Goal: Task Accomplishment & Management: Manage account settings

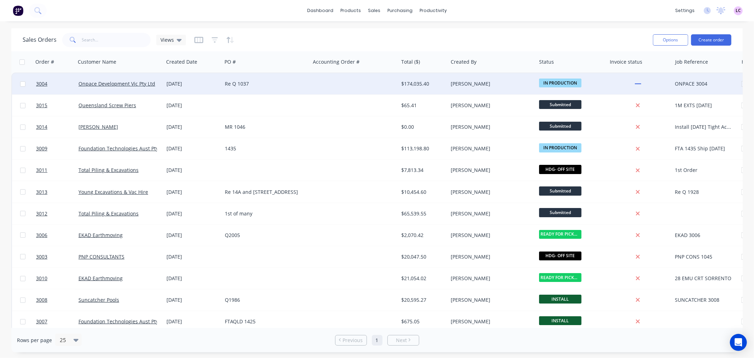
click at [630, 82] on div at bounding box center [638, 84] width 57 height 6
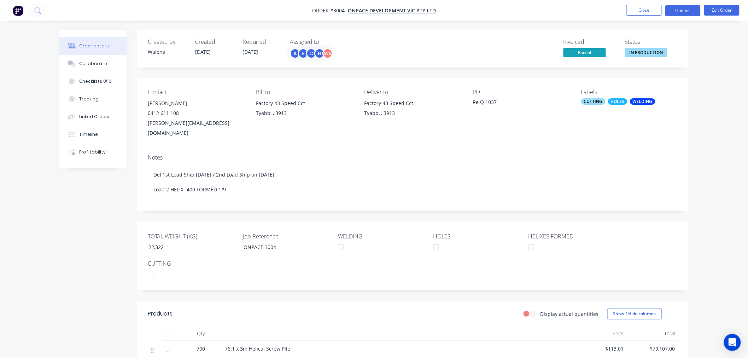
click at [682, 9] on button "Options" at bounding box center [682, 10] width 35 height 11
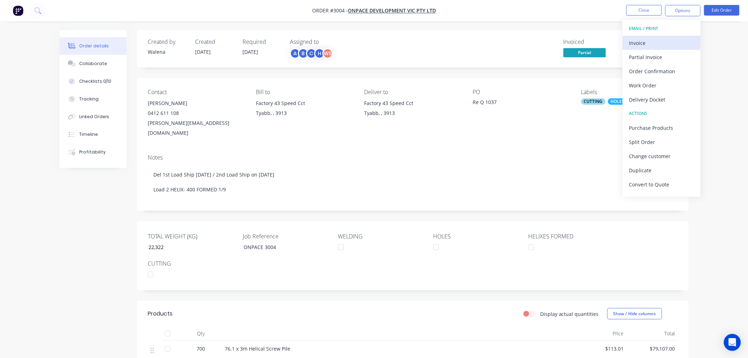
click at [644, 43] on div "Invoice" at bounding box center [661, 43] width 65 height 10
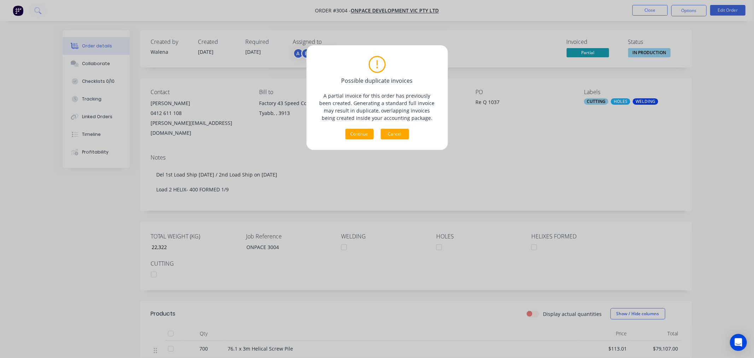
click at [394, 137] on button "Cancel" at bounding box center [395, 134] width 28 height 11
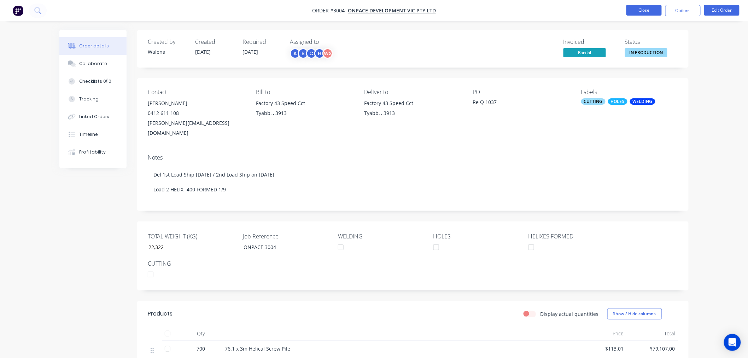
click at [644, 14] on button "Close" at bounding box center [643, 10] width 35 height 11
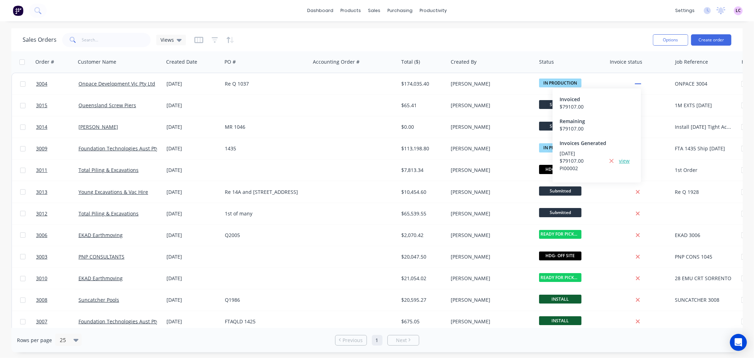
click at [628, 160] on link "view" at bounding box center [624, 160] width 11 height 7
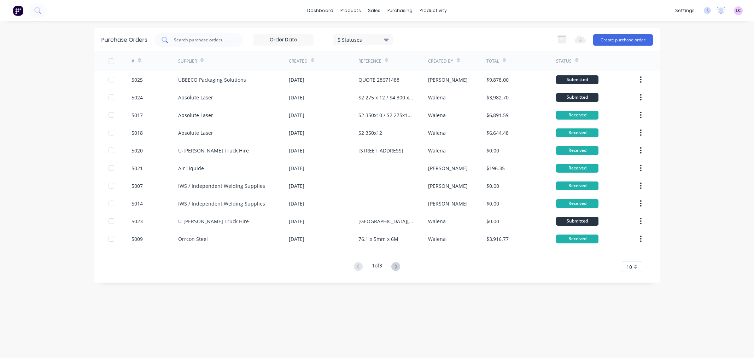
drag, startPoint x: 0, startPoint y: 0, endPoint x: 190, endPoint y: 39, distance: 193.8
click at [189, 42] on div at bounding box center [198, 40] width 88 height 14
type input "5016"
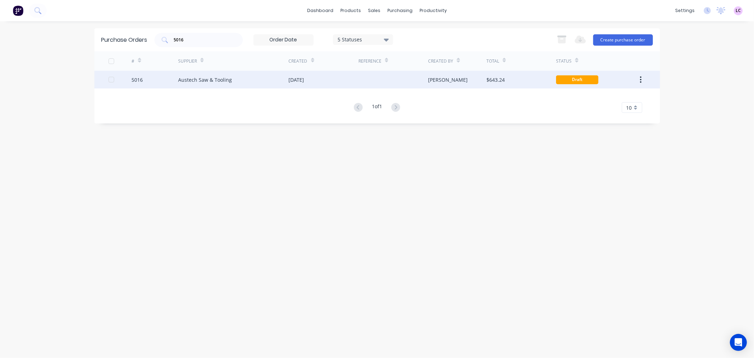
click at [205, 77] on div "Austech Saw & Tooling" at bounding box center [205, 79] width 54 height 7
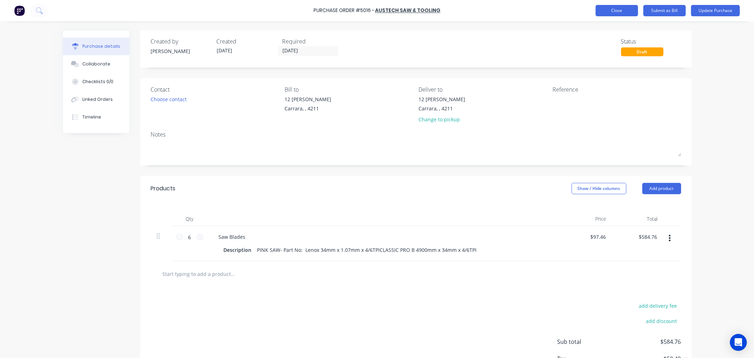
click at [612, 15] on button "Close" at bounding box center [617, 10] width 42 height 11
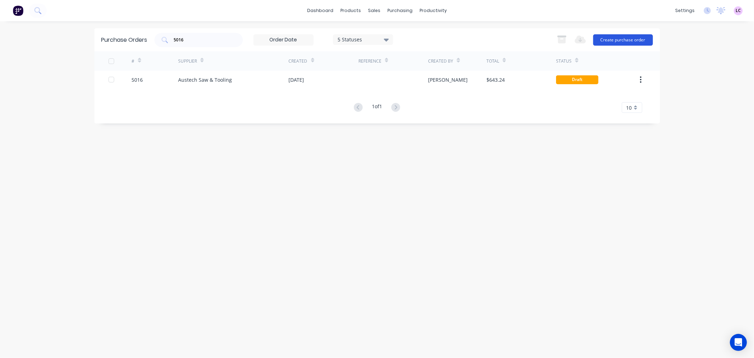
click at [618, 40] on button "Create purchase order" at bounding box center [623, 39] width 60 height 11
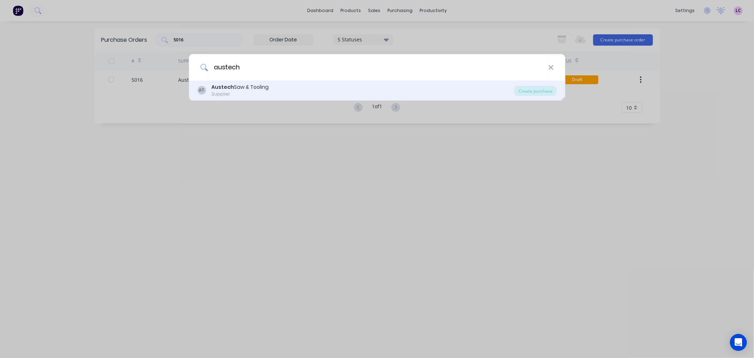
type input "austech"
click at [246, 90] on div "Austech Saw & Tooling" at bounding box center [239, 86] width 57 height 7
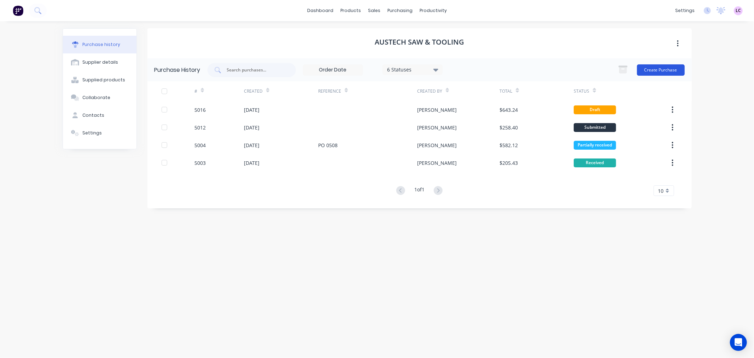
click at [678, 66] on button "Create Purchase" at bounding box center [661, 69] width 48 height 11
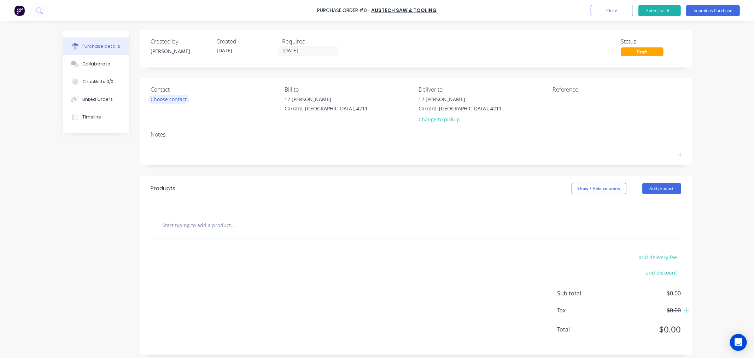
click at [172, 95] on div "Choose contact" at bounding box center [169, 98] width 36 height 7
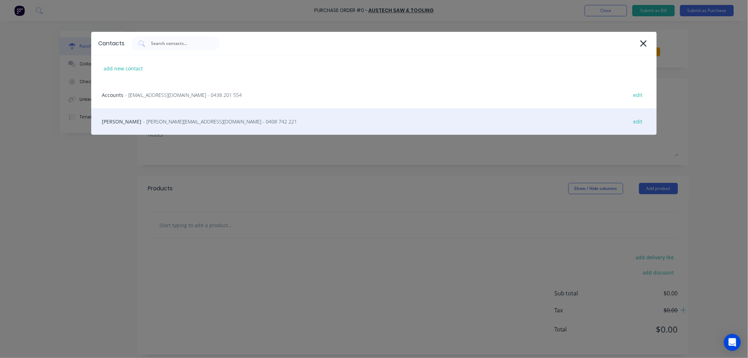
click at [180, 112] on div "Ken - ken@austechsaw.com.au - 0408 742 221 edit" at bounding box center [374, 121] width 566 height 27
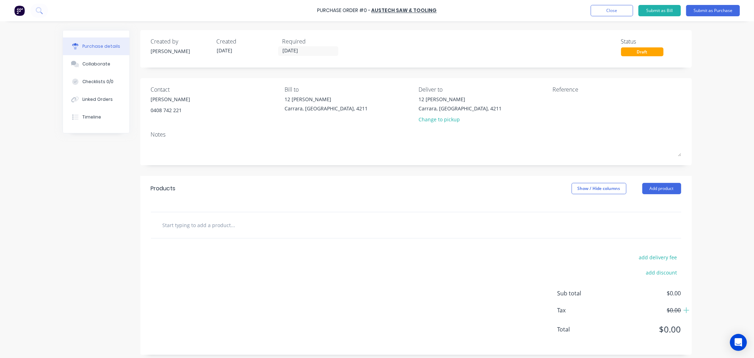
click at [198, 223] on input "text" at bounding box center [232, 225] width 141 height 14
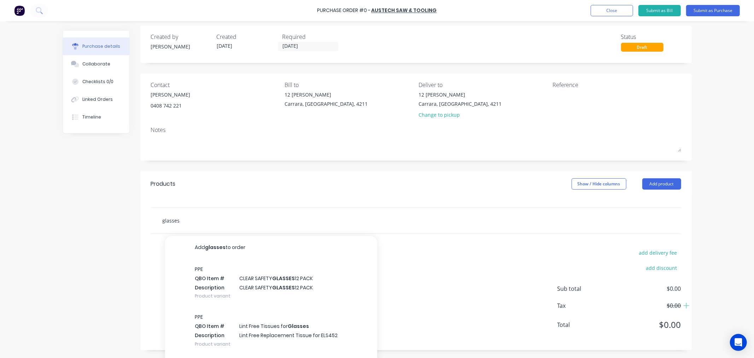
scroll to position [14, 0]
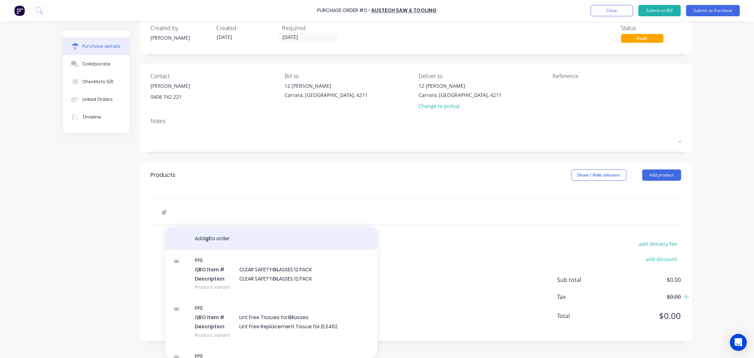
type input "g"
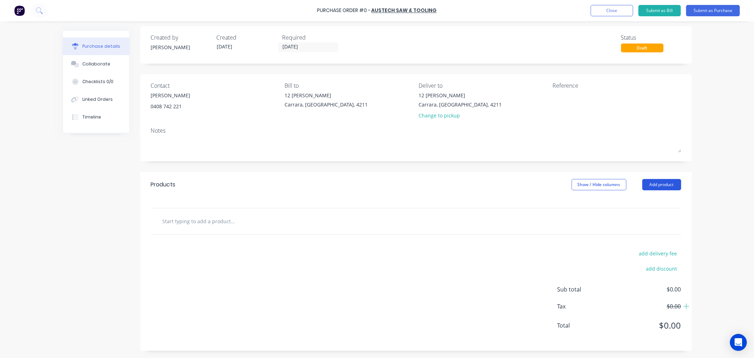
click at [664, 184] on button "Add product" at bounding box center [661, 184] width 39 height 11
click at [640, 206] on div "Product catalogue" at bounding box center [647, 203] width 54 height 10
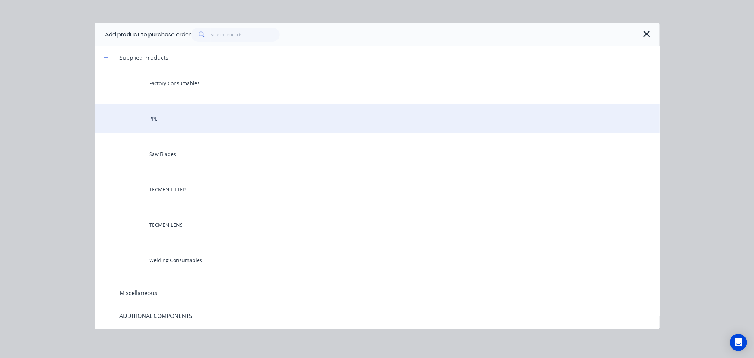
click at [163, 115] on div "PPE" at bounding box center [377, 118] width 565 height 28
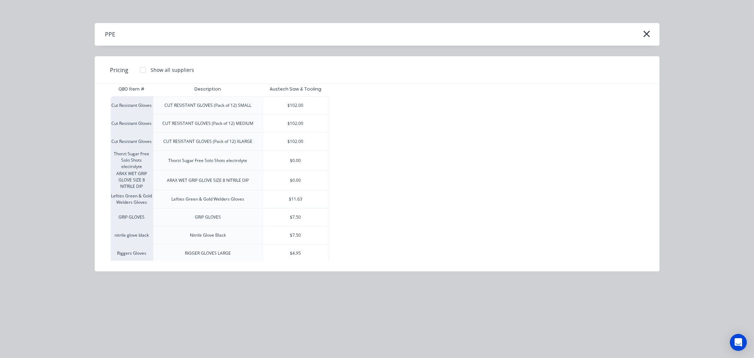
scroll to position [0, 0]
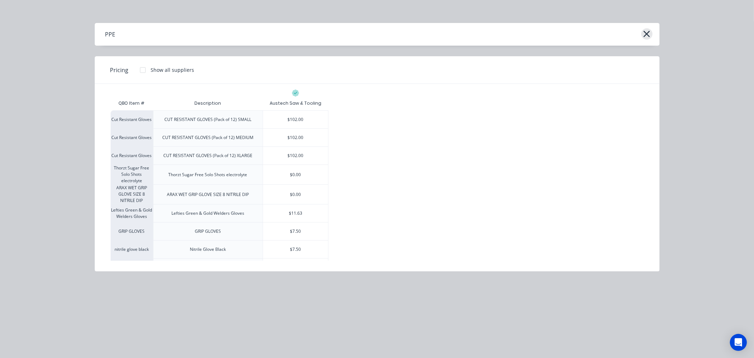
click at [648, 33] on icon "button" at bounding box center [646, 34] width 7 height 10
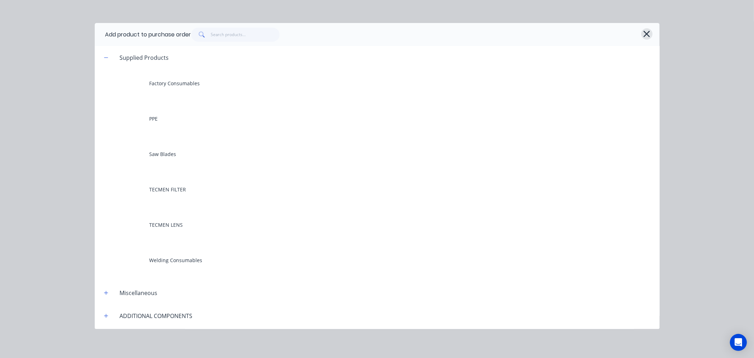
click at [649, 29] on icon "button" at bounding box center [646, 34] width 7 height 10
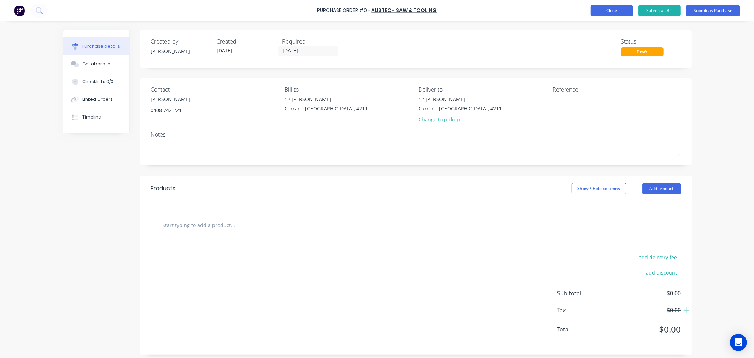
click at [609, 13] on button "Close" at bounding box center [612, 10] width 42 height 11
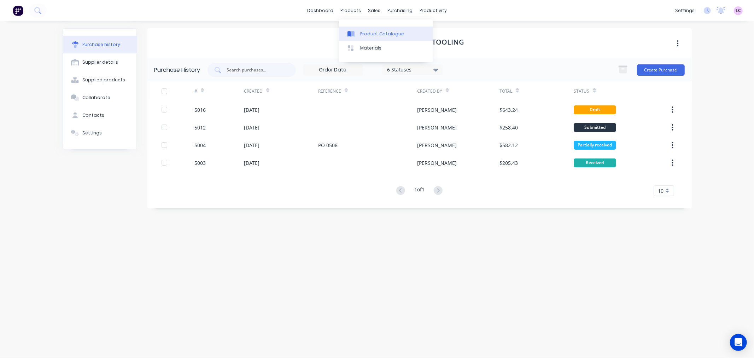
click at [364, 33] on div "Product Catalogue" at bounding box center [382, 34] width 44 height 6
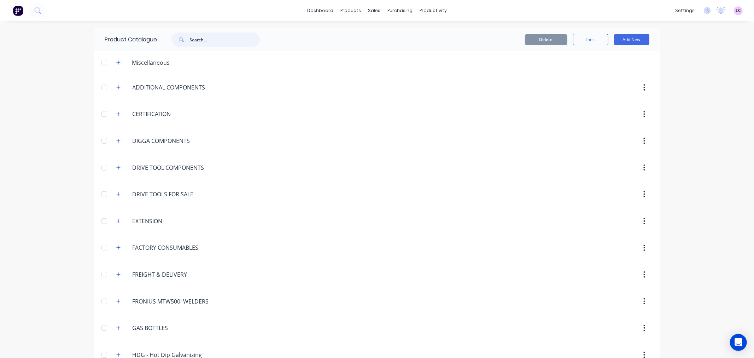
click at [209, 39] on input "text" at bounding box center [225, 40] width 70 height 14
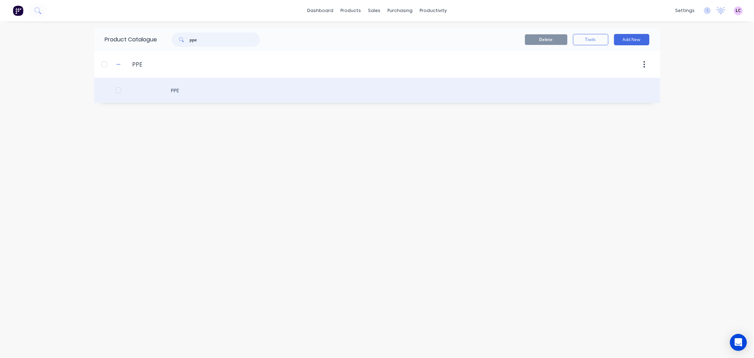
type input "ppe"
click at [181, 88] on div "PPE" at bounding box center [377, 90] width 566 height 25
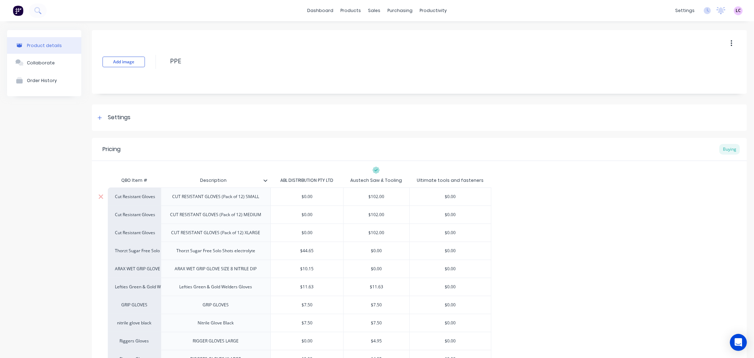
scroll to position [171, 0]
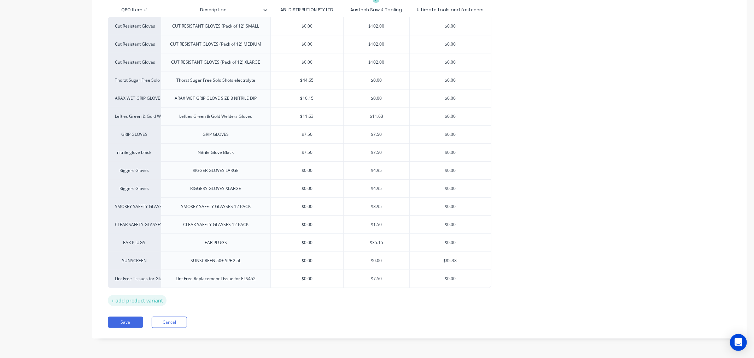
click at [153, 298] on div "+ add product variant" at bounding box center [137, 300] width 59 height 11
type textarea "x"
click at [220, 297] on div at bounding box center [215, 296] width 35 height 9
paste div
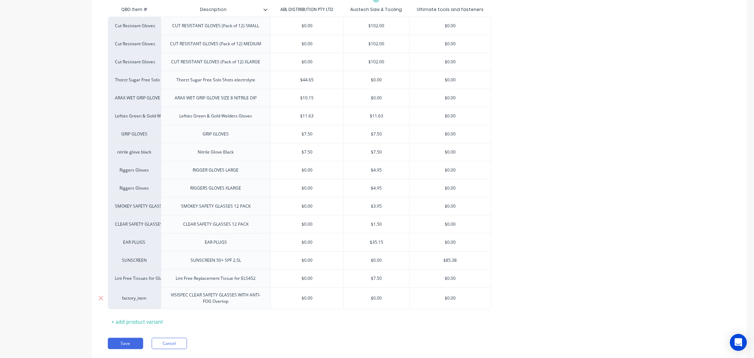
click at [139, 301] on div "factory_item" at bounding box center [134, 298] width 39 height 6
type textarea "x"
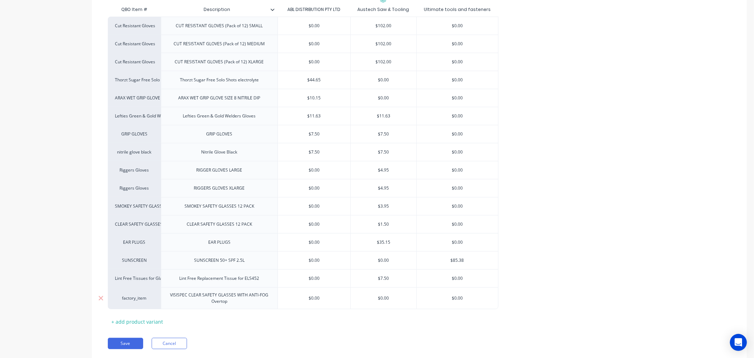
click at [134, 301] on div "factory_item" at bounding box center [134, 298] width 39 height 6
type input "glasses"
click at [176, 273] on button "Safety Glasses Clear" at bounding box center [165, 271] width 101 height 11
type textarea "x"
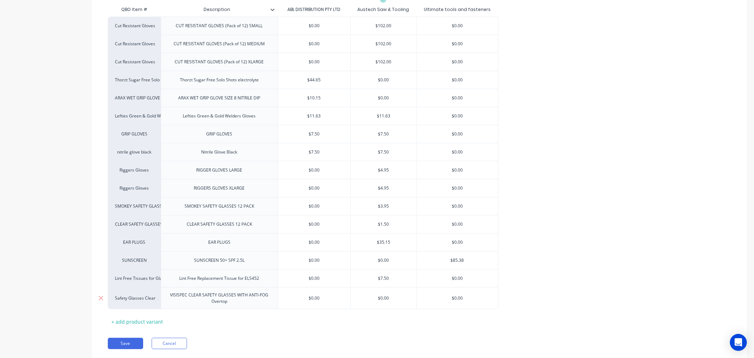
click at [323, 306] on div "$0.00" at bounding box center [314, 298] width 72 height 18
type input "$0.00"
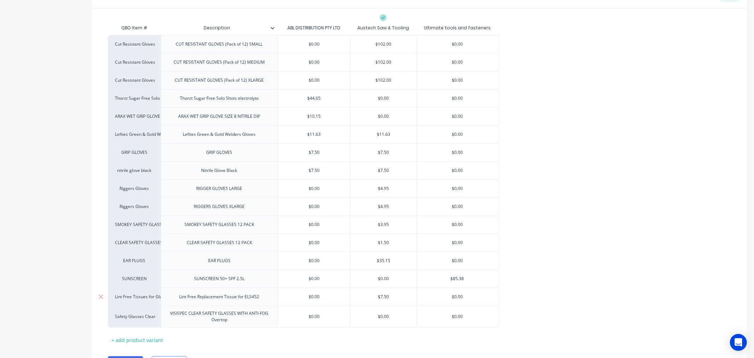
scroll to position [171, 0]
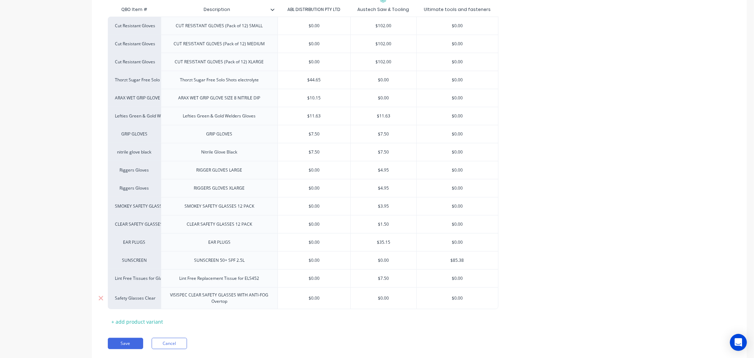
click at [383, 300] on input "$0.00" at bounding box center [384, 298] width 66 height 6
type input "$4"
type textarea "x"
type input "$4.5"
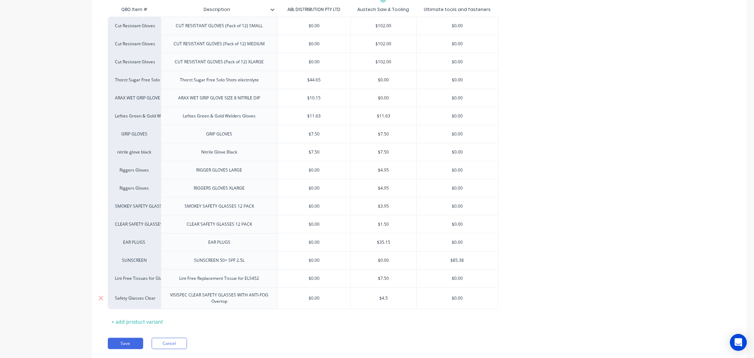
type textarea "x"
type input "$4.50"
type textarea "x"
type input "$4.50"
click at [373, 327] on div "QBO Item # Description ABL DISTRIBUTION PTY LTD Austech Saw & Tooling Ultimate …" at bounding box center [419, 164] width 623 height 324
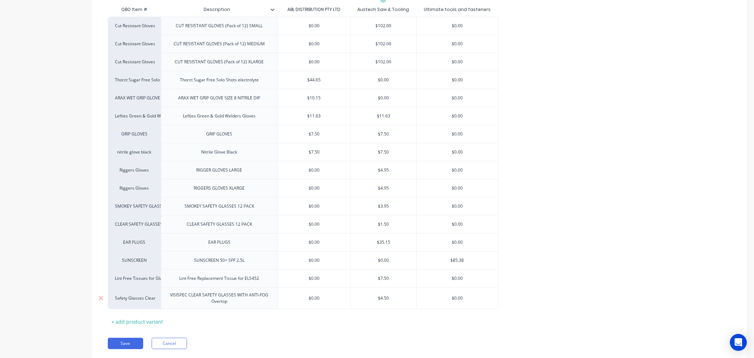
scroll to position [199, 0]
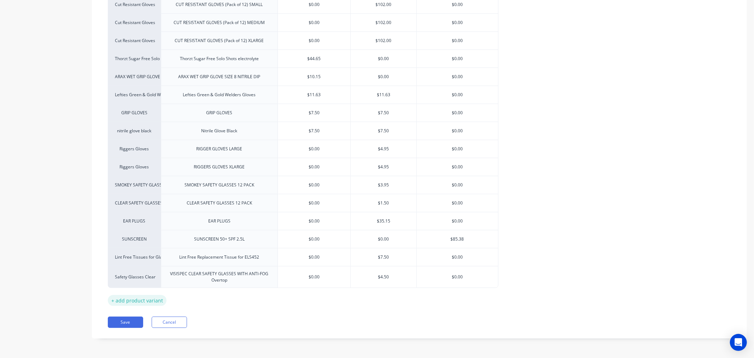
click at [121, 300] on div "+ add product variant" at bounding box center [137, 300] width 59 height 11
type textarea "x"
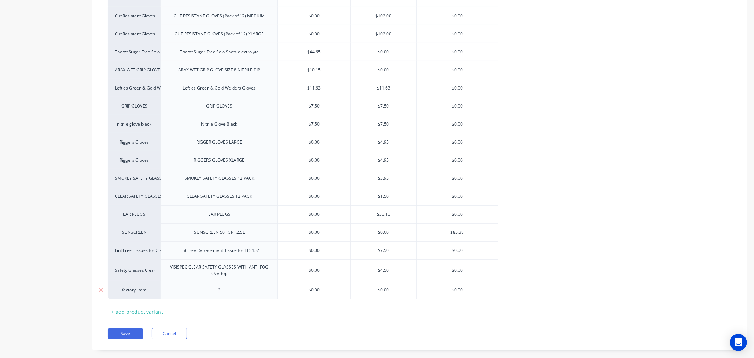
click at [217, 294] on div at bounding box center [219, 289] width 35 height 9
paste div
click at [203, 294] on div "VISISPEC CLEAR SAFETY GLASSES WITH ANTI-FOG" at bounding box center [220, 289] width 110 height 9
click at [237, 298] on div "VISISPEC SMOKEY SAFETY GLASSES WITH ANTI-FOG" at bounding box center [219, 291] width 99 height 13
click at [143, 295] on div "factory_item" at bounding box center [134, 291] width 39 height 6
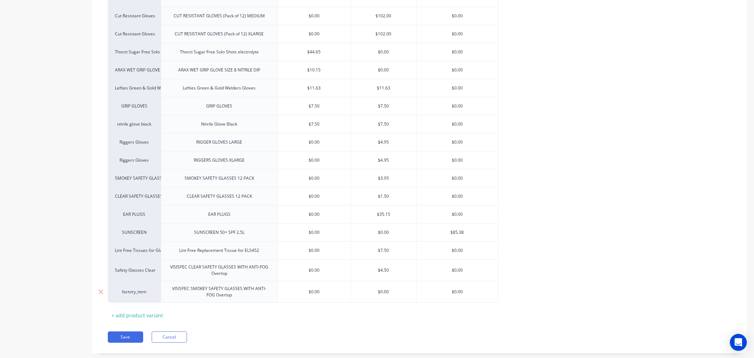
type textarea "x"
click at [140, 295] on div "factory_item" at bounding box center [134, 291] width 39 height 6
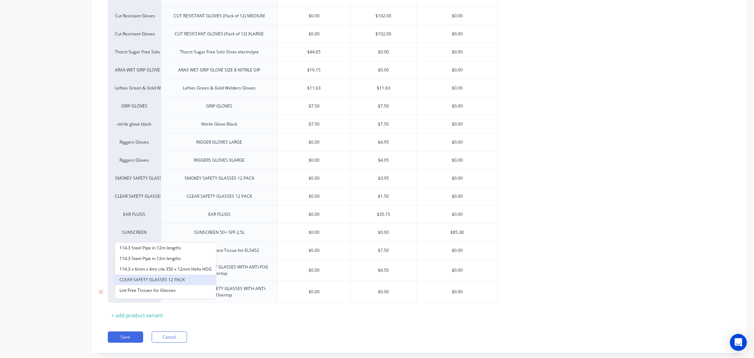
scroll to position [29, 0]
type input "glasses"
click at [177, 282] on button "Safety Glasses Smoke" at bounding box center [165, 282] width 101 height 11
type textarea "x"
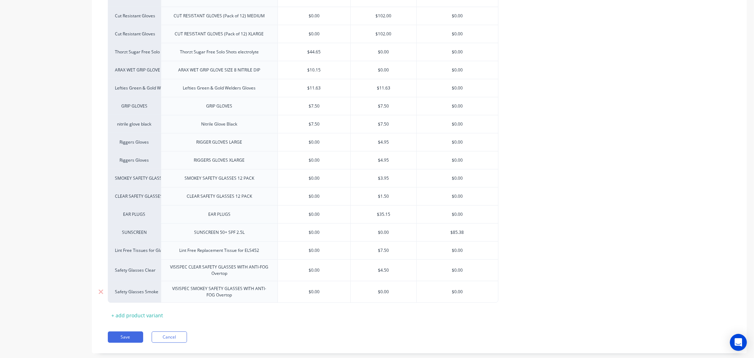
type input "$0.00"
click at [394, 295] on input "$0.00" at bounding box center [384, 291] width 66 height 6
type textarea "x"
type input "$4"
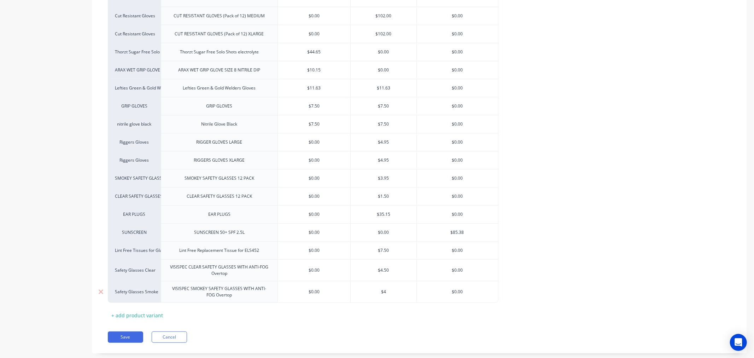
type textarea "x"
type input "$4."
type textarea "x"
type input "$4.5"
type textarea "x"
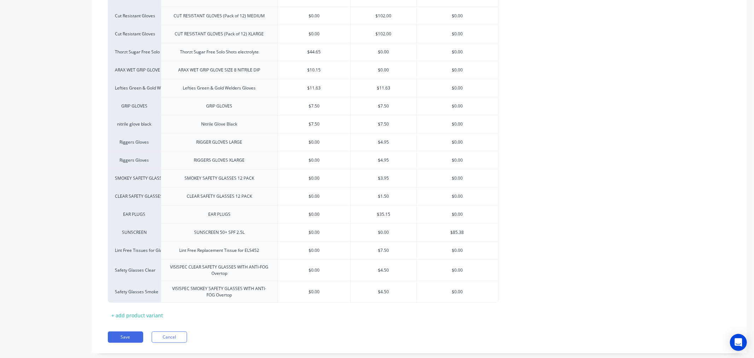
type input "$4.50"
click at [702, 321] on div "QBO Item # Description ABL DISTRIBUTION PTY LTD Austech Saw & Tooling Ultimate …" at bounding box center [419, 148] width 623 height 346
click at [133, 342] on button "Save" at bounding box center [125, 336] width 35 height 11
type textarea "x"
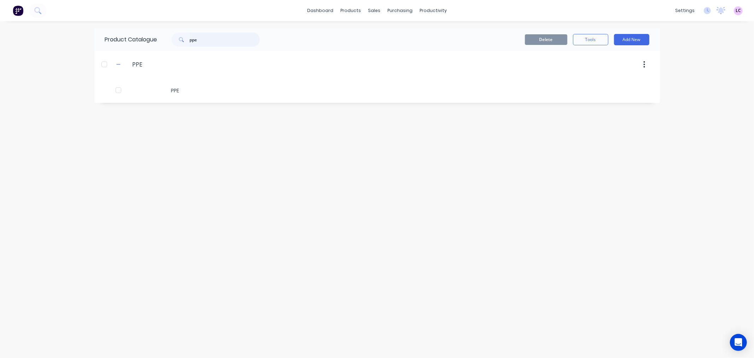
drag, startPoint x: 218, startPoint y: 38, endPoint x: 135, endPoint y: 39, distance: 83.1
click at [135, 39] on div "Product Catalogue ppe" at bounding box center [185, 39] width 183 height 23
type input "f"
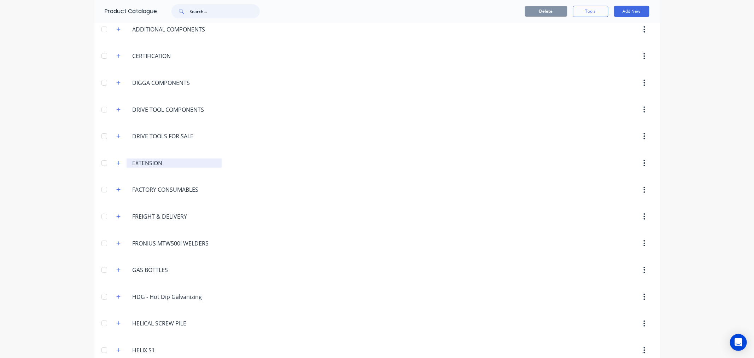
scroll to position [78, 0]
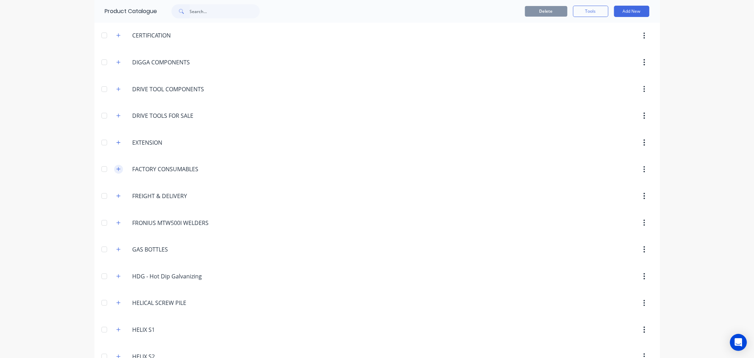
click at [117, 168] on icon "button" at bounding box center [118, 168] width 4 height 5
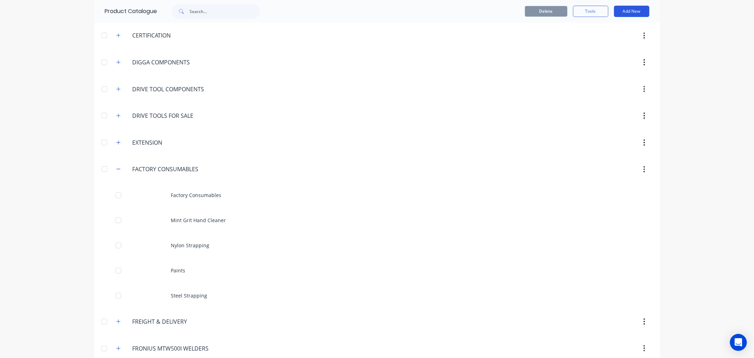
click at [636, 13] on button "Add New" at bounding box center [631, 11] width 35 height 11
click at [612, 40] on div "Product" at bounding box center [615, 44] width 54 height 10
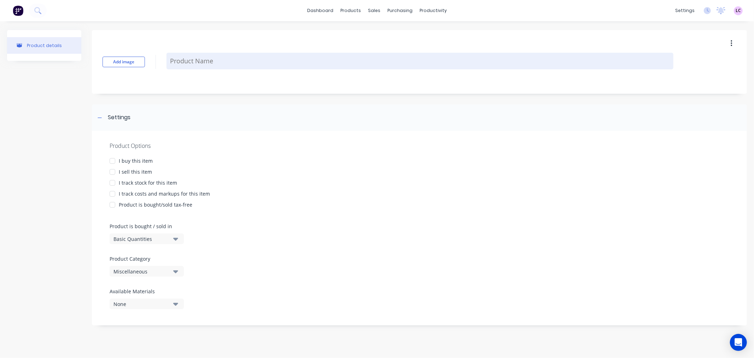
click at [179, 65] on textarea at bounding box center [419, 61] width 507 height 17
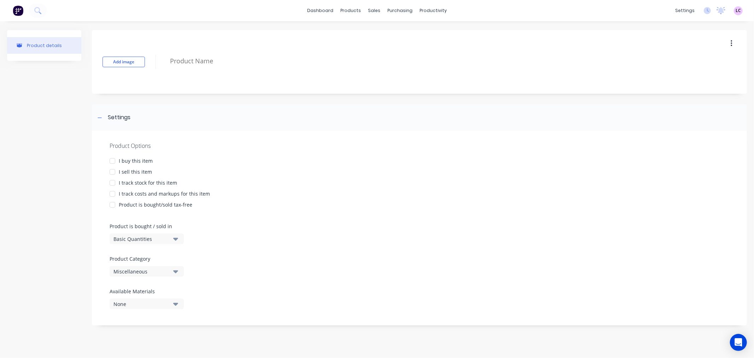
paste textarea "FOXX BLADE METAL REMOVING SEMI-SYNTHETIC COOLANT (PINK) - 200L DRUM"
type textarea "x"
type textarea "FOXX BLADE METAL REMOVING SEMI-SYNTHETIC COOLANT (PINK) - 200L DRUM"
type textarea "x"
type textarea "FOXX BLADE METAL REMOVING SEMI-SYNTHETIC COOLANT (PINK) - 200L DRUM"
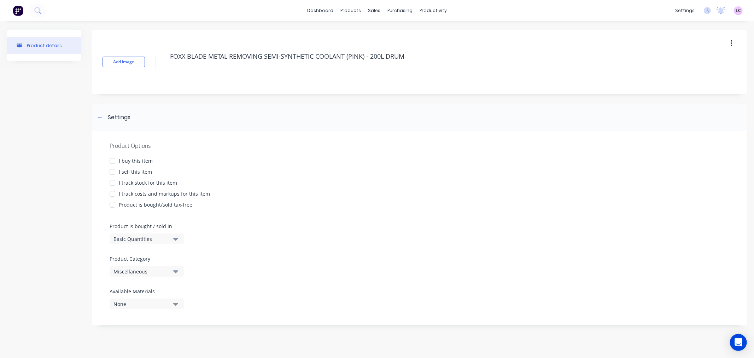
click at [142, 158] on div "I buy this item" at bounding box center [136, 160] width 34 height 7
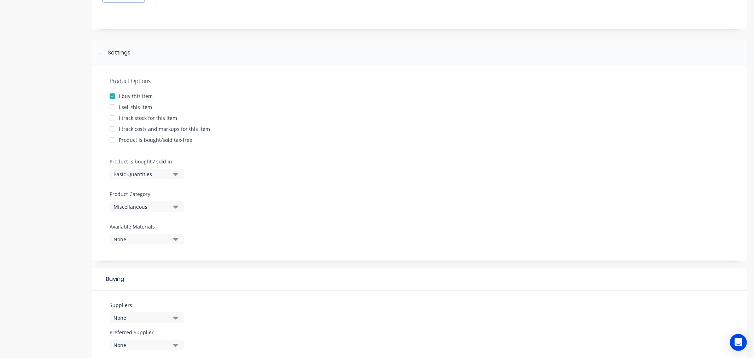
scroll to position [78, 0]
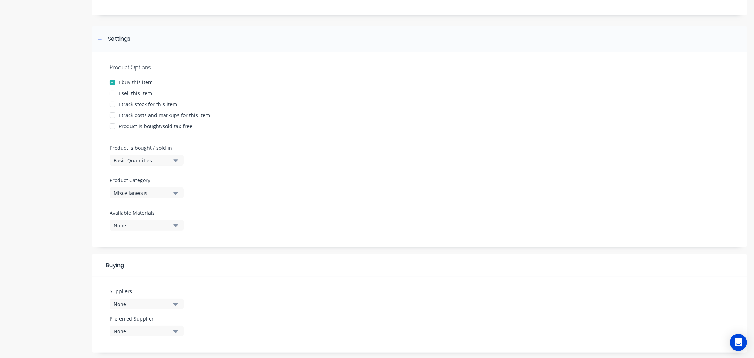
click at [168, 192] on div "Miscellaneous" at bounding box center [141, 192] width 57 height 7
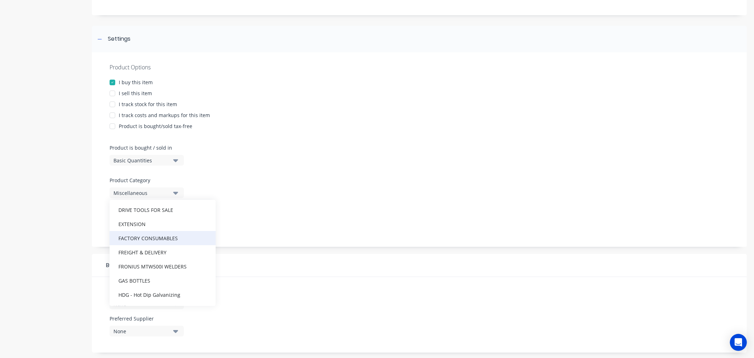
click at [172, 241] on div "FACTORY CONSUMABLES" at bounding box center [163, 238] width 106 height 14
type textarea "x"
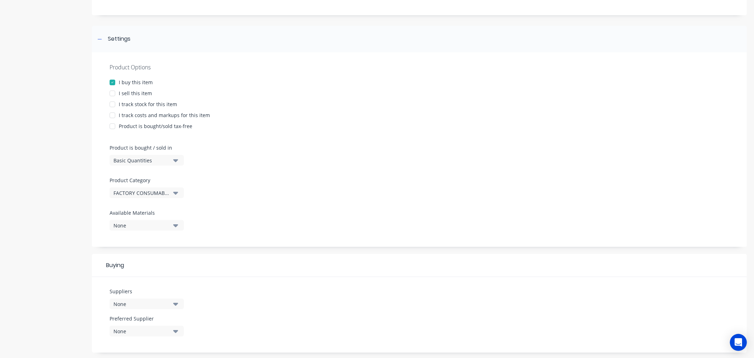
click at [173, 225] on icon "button" at bounding box center [175, 225] width 5 height 8
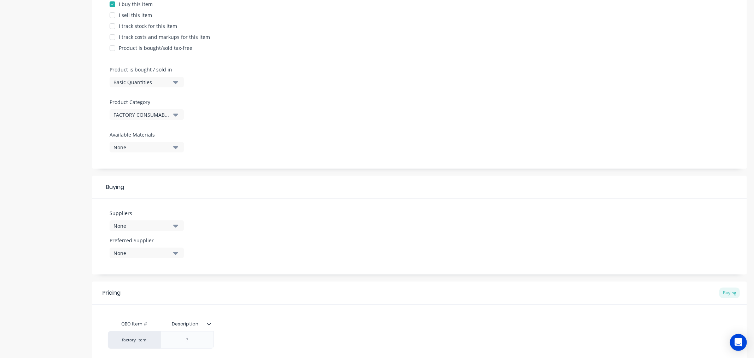
scroll to position [157, 0]
click at [174, 227] on icon "button" at bounding box center [175, 225] width 5 height 8
click at [153, 246] on input "text" at bounding box center [167, 246] width 75 height 14
type input "austech"
click at [164, 262] on div "Austech Saw & Tooling" at bounding box center [166, 263] width 71 height 7
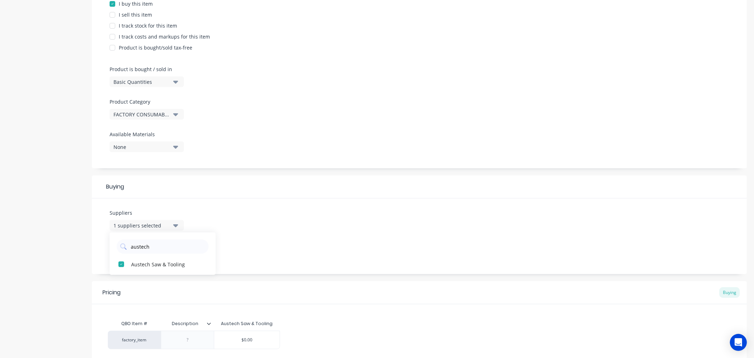
click at [250, 244] on div "Suppliers 1 suppliers selected austech Austech Saw & Tooling Preferred Supplier…" at bounding box center [419, 236] width 655 height 76
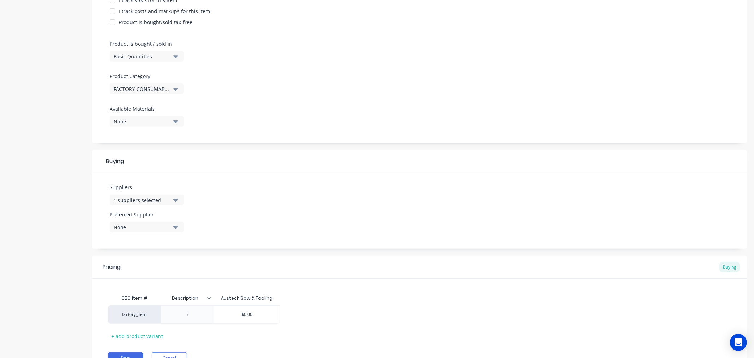
scroll to position [196, 0]
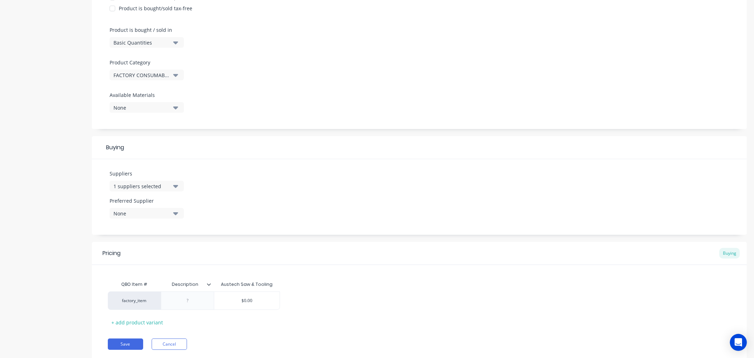
click at [174, 210] on icon "button" at bounding box center [175, 213] width 5 height 8
click at [170, 250] on div "Austech Saw & Tooling" at bounding box center [166, 251] width 71 height 7
type textarea "x"
click at [176, 305] on div at bounding box center [187, 300] width 53 height 18
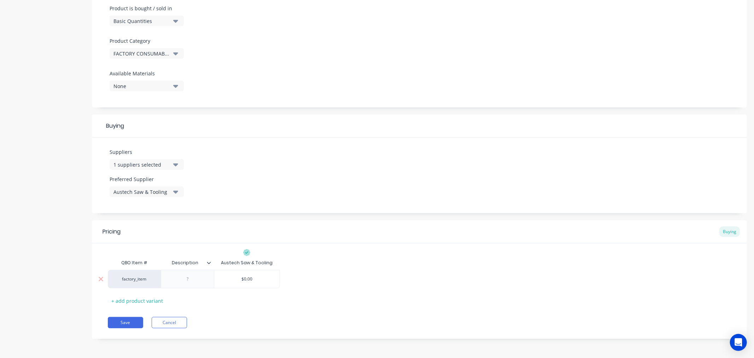
click at [190, 276] on div at bounding box center [187, 278] width 35 height 9
paste div
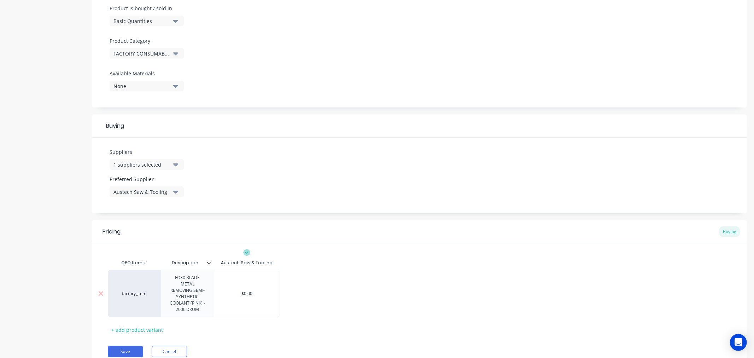
click at [144, 297] on div "factory_item" at bounding box center [134, 293] width 53 height 47
click at [139, 293] on div "factory_item" at bounding box center [134, 293] width 39 height 6
type textarea "x"
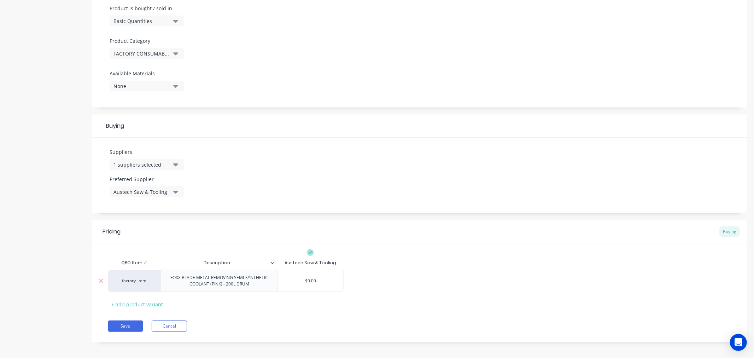
click at [135, 284] on div "factory_item" at bounding box center [134, 280] width 39 height 6
type input "foxx"
click at [151, 258] on button "FOXX BLADE METAL REMOVING SEMI-SYNTHETIC COOLANT (PINK) - 200L DRUM" at bounding box center [198, 262] width 167 height 11
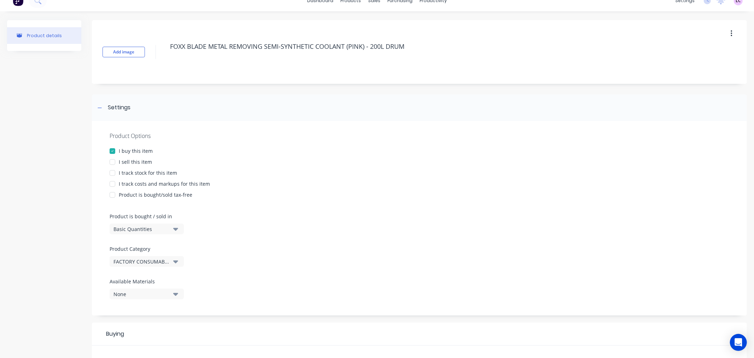
scroll to position [0, 0]
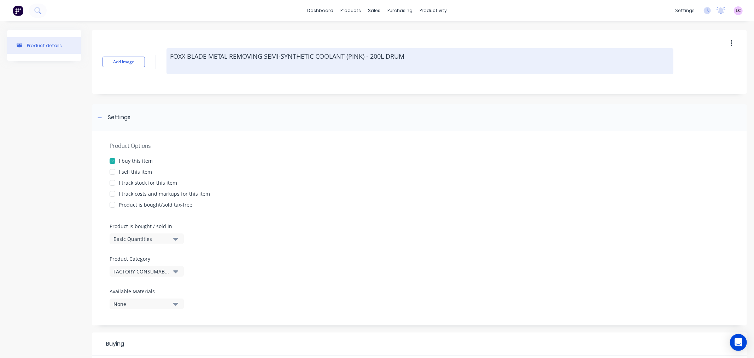
drag, startPoint x: 313, startPoint y: 65, endPoint x: 167, endPoint y: 66, distance: 145.6
click at [167, 66] on textarea "FOXX BLADE METAL REMOVING SEMI-SYNTHETIC COOLANT (PINK) - 200L DRUM" at bounding box center [419, 61] width 507 height 26
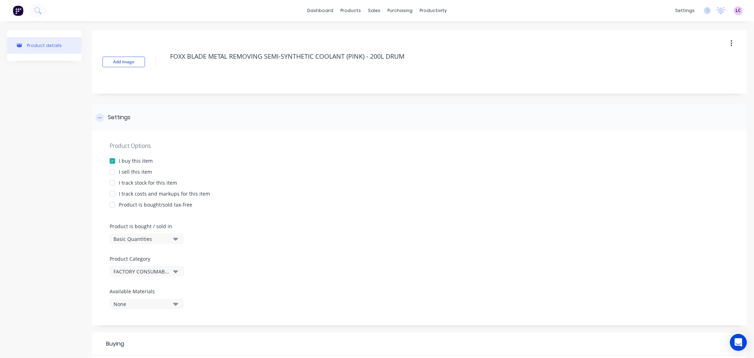
type textarea "x"
type textarea "COOLANT (PINK) - 200L DRUM"
type textarea "x"
type textarea "COOLANT (PINK) - 200L DRUM"
type textarea "x"
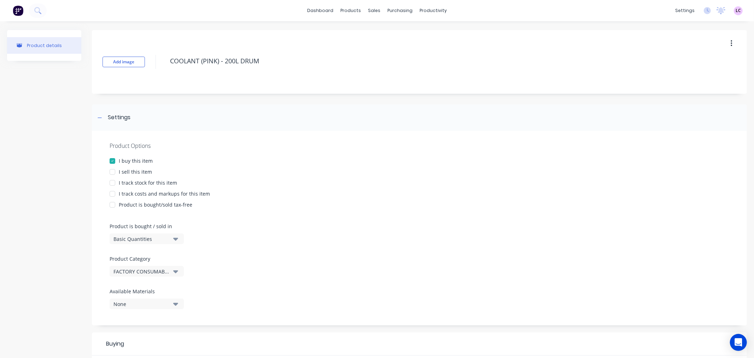
type textarea "COOLANT (PINK) - 200L DRUM"
type textarea "x"
type textarea "COOLANT (PINK) - 200L DRUM"
click at [39, 184] on div "Product details" at bounding box center [44, 300] width 74 height 540
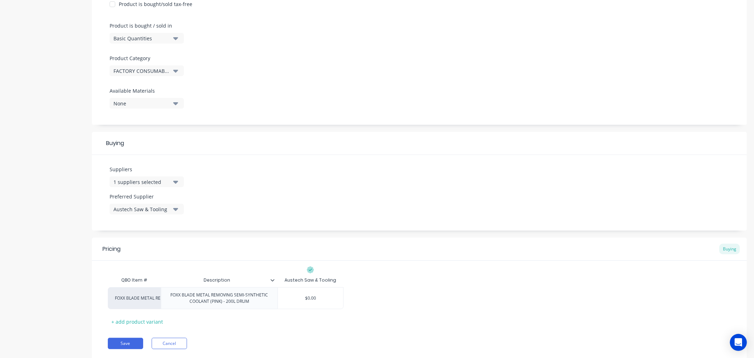
scroll to position [228, 0]
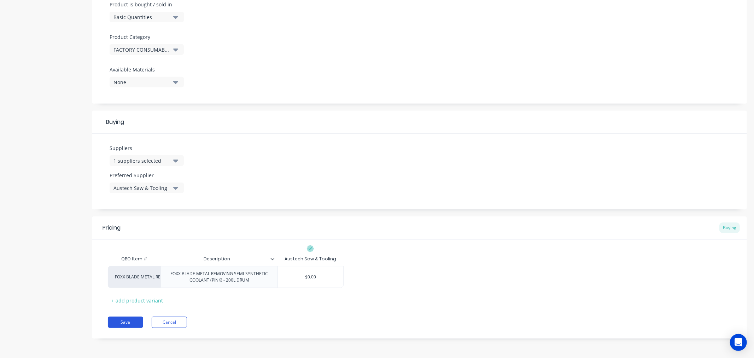
click at [128, 324] on button "Save" at bounding box center [125, 321] width 35 height 11
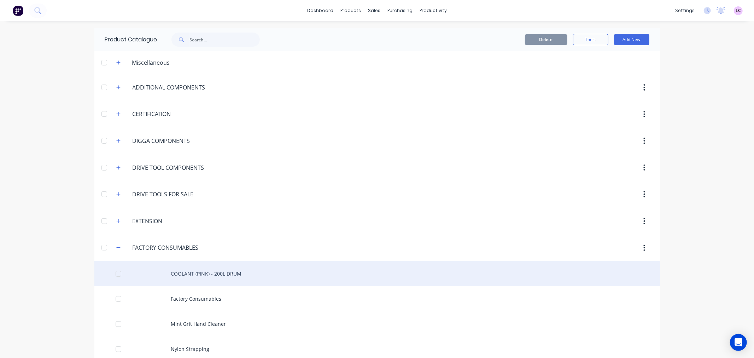
click at [210, 271] on div "COOLANT (PINK) - 200L DRUM" at bounding box center [377, 273] width 566 height 25
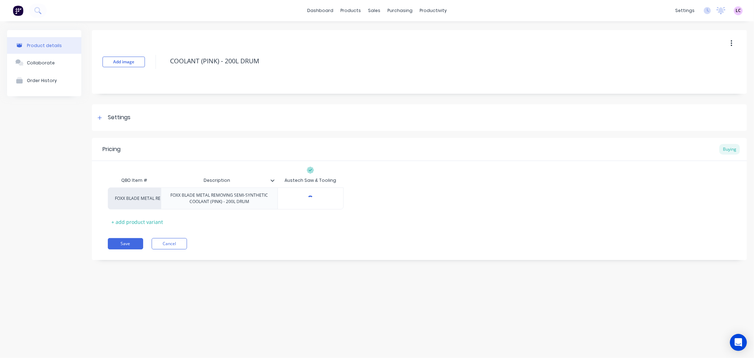
type textarea "x"
type input "$0.00"
click at [316, 201] on input "$0.00" at bounding box center [310, 198] width 65 height 6
drag, startPoint x: 317, startPoint y: 202, endPoint x: 291, endPoint y: 201, distance: 25.5
click at [291, 201] on input "$0.00" at bounding box center [310, 198] width 65 height 6
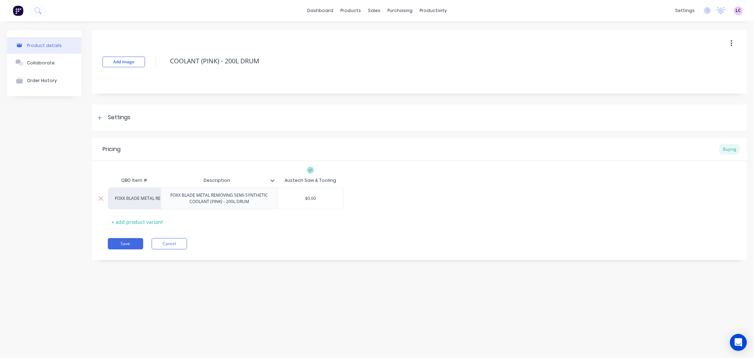
paste input "1,050.41"
type textarea "x"
type input "1,050.41"
click at [128, 247] on button "Save" at bounding box center [125, 243] width 35 height 11
type textarea "x"
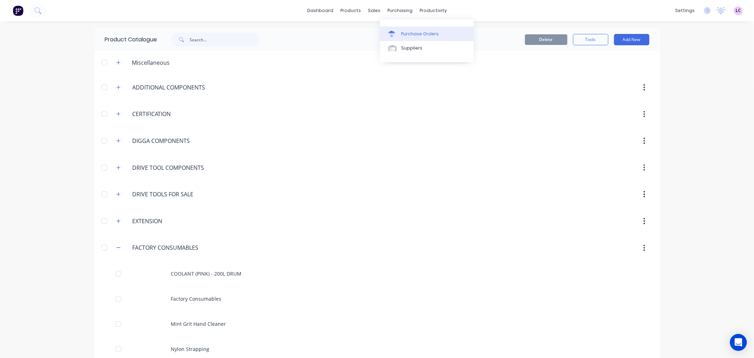
click at [414, 34] on div "Purchase Orders" at bounding box center [419, 34] width 37 height 6
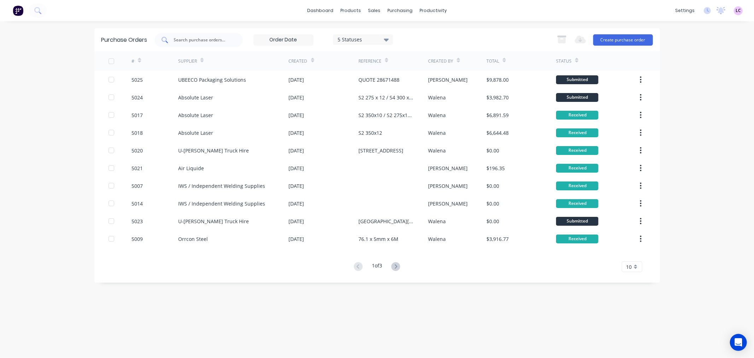
click at [211, 42] on input "text" at bounding box center [202, 39] width 59 height 7
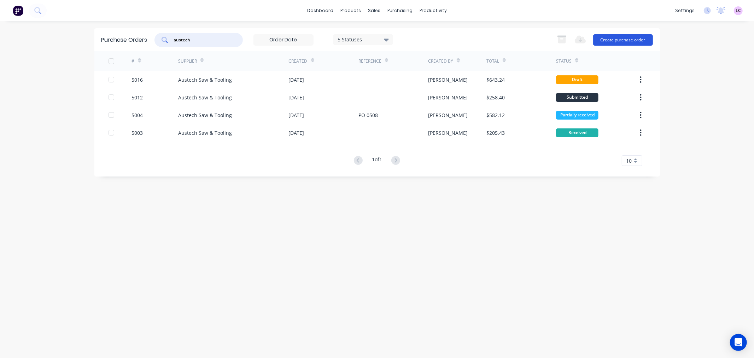
type input "austech"
click at [620, 43] on button "Create purchase order" at bounding box center [623, 39] width 60 height 11
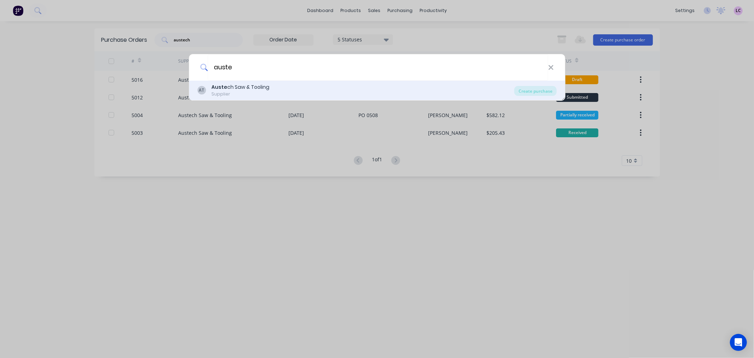
type input "auste"
click at [250, 88] on div "Auste ch Saw & Tooling" at bounding box center [240, 86] width 58 height 7
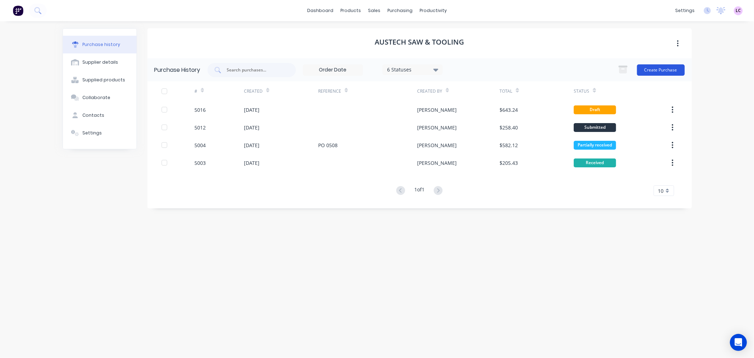
click at [673, 66] on button "Create Purchase" at bounding box center [661, 69] width 48 height 11
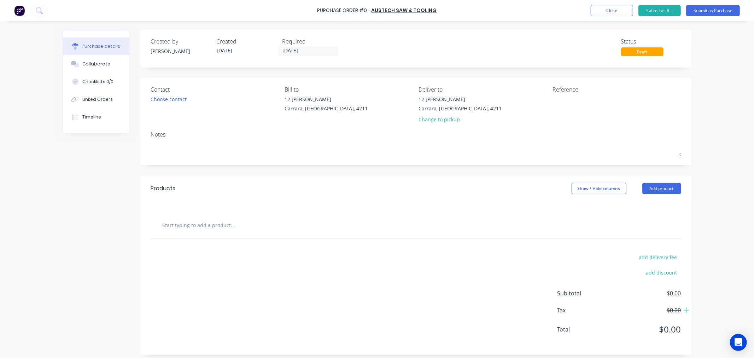
click at [212, 223] on input "text" at bounding box center [232, 225] width 141 height 14
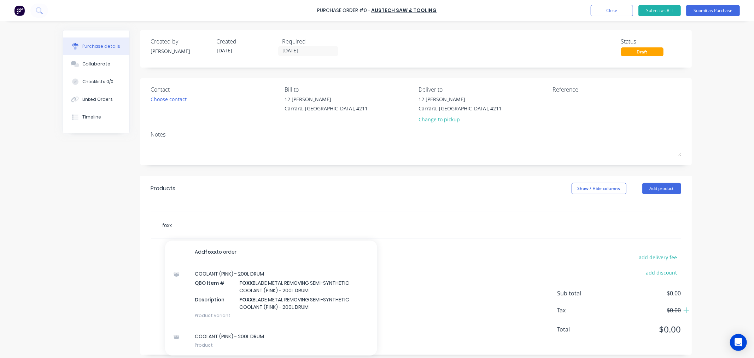
scroll to position [5, 0]
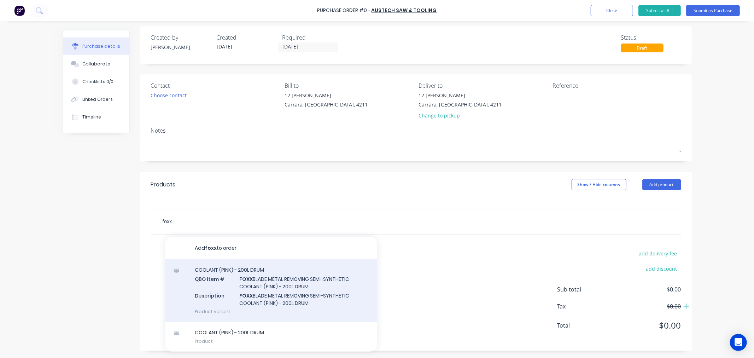
type input "foxx"
click at [316, 287] on div "COOLANT (PINK) - 200L DRUM QBO Item # FOXX BLADE METAL REMOVING SEMI-SYNTHETIC …" at bounding box center [271, 290] width 212 height 63
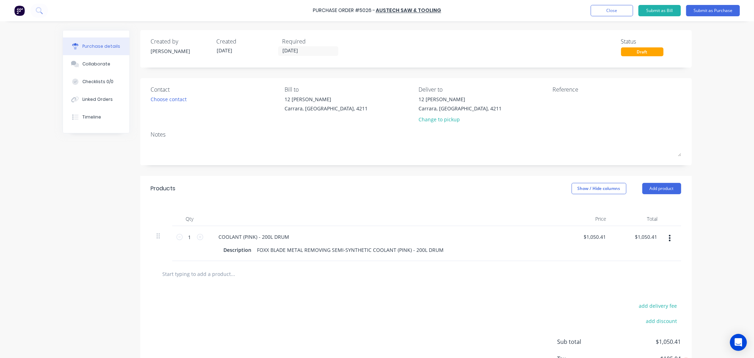
click at [184, 280] on input "text" at bounding box center [232, 273] width 141 height 14
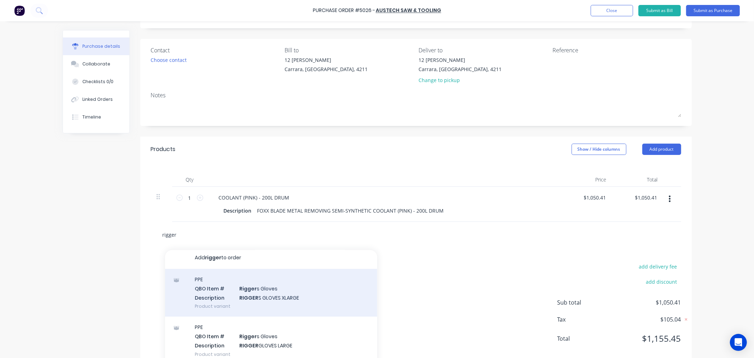
scroll to position [17, 0]
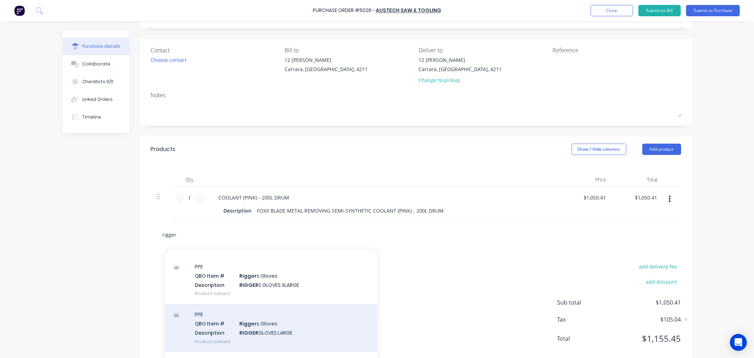
type input "rigger"
click at [322, 333] on div "PPE QBO Item # Rigger s Gloves Description RIGGER GLOVES LARGE Product variant" at bounding box center [271, 328] width 212 height 48
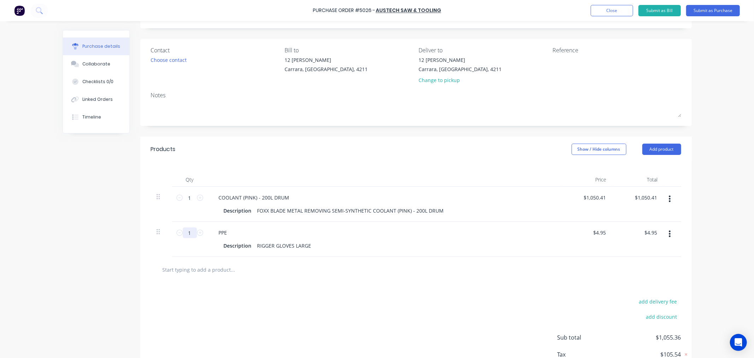
click at [186, 238] on input "1" at bounding box center [190, 232] width 14 height 11
type input "2"
type input "$9.90"
type input "24"
type input "$118.80"
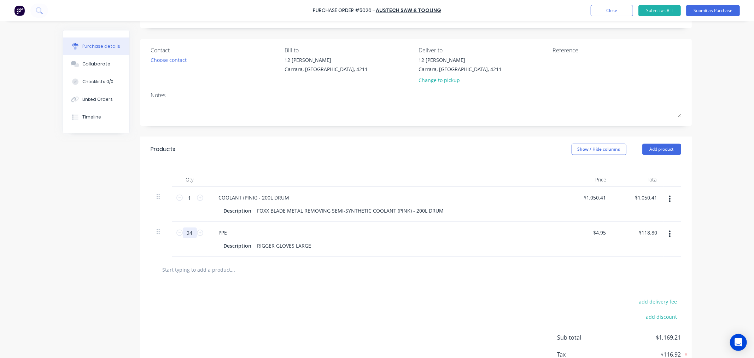
type input "24"
click at [238, 276] on input "text" at bounding box center [232, 269] width 141 height 14
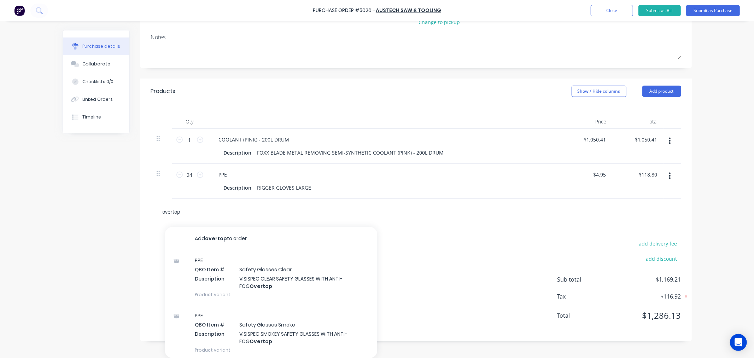
scroll to position [105, 0]
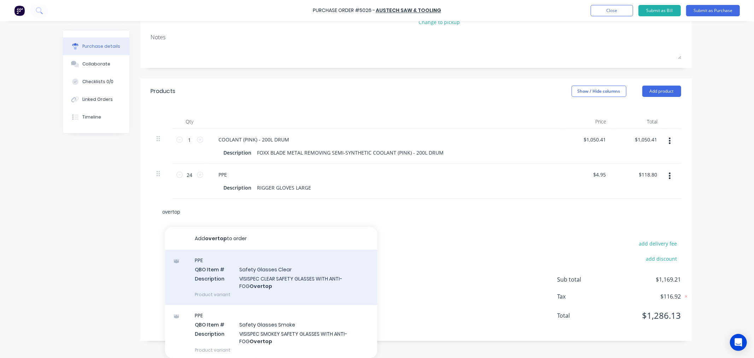
type input "overtop"
click at [298, 275] on div "PPE QBO Item # Safety Glasses Clear Description VISISPEC CLEAR SAFETY GLASSES W…" at bounding box center [271, 277] width 212 height 55
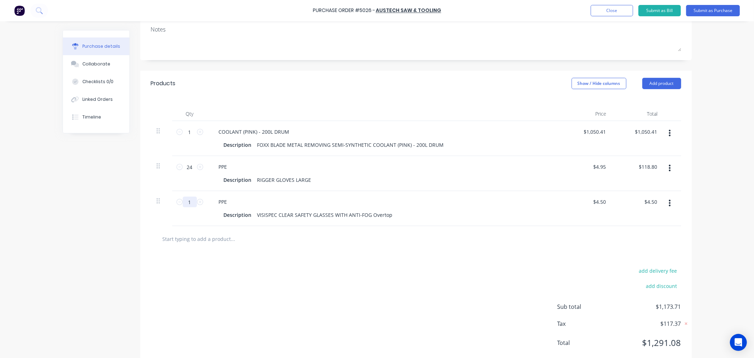
click at [187, 207] on input "1" at bounding box center [190, 202] width 14 height 11
type input "12"
type input "$54.00"
type input "12"
click at [43, 274] on div "Purchase Order #5026 - Austech Saw & Tooling Add product Close Submit as Bill S…" at bounding box center [377, 179] width 754 height 358
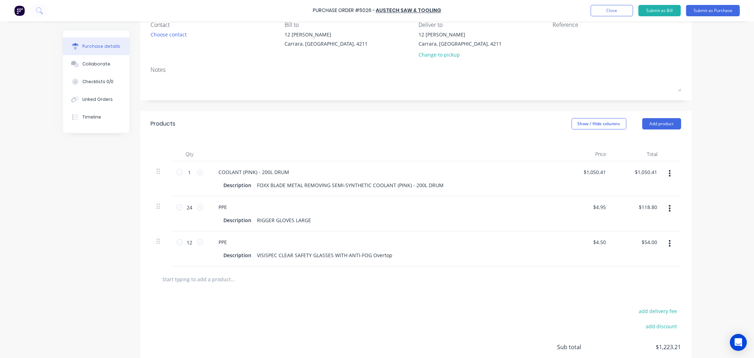
scroll to position [0, 0]
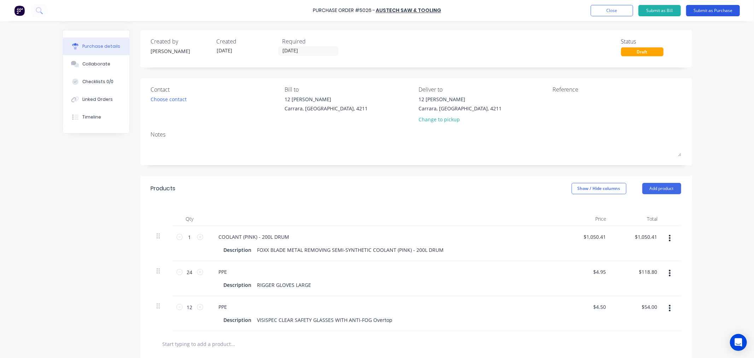
click at [713, 11] on button "Submit as Purchase" at bounding box center [713, 10] width 54 height 11
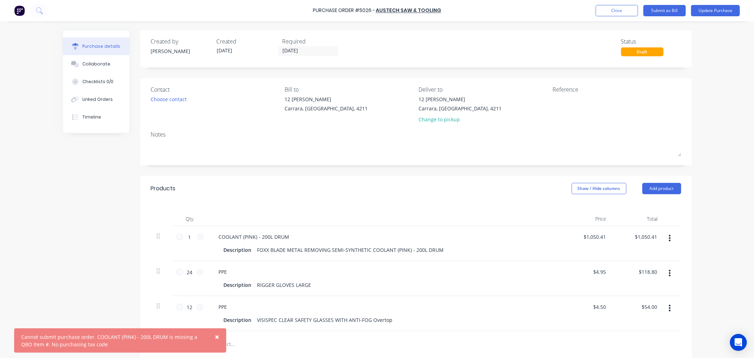
click at [77, 255] on div "Created by Leesa Created 02/09/25 Required 02/09/25 Status Draft Contact Choose…" at bounding box center [377, 251] width 629 height 443
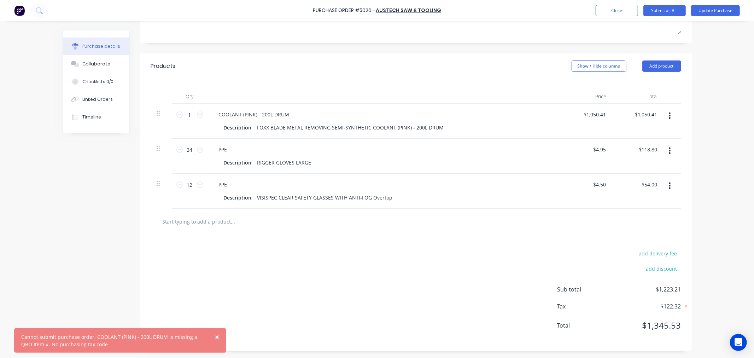
scroll to position [138, 0]
click at [606, 7] on button "Close" at bounding box center [617, 10] width 42 height 11
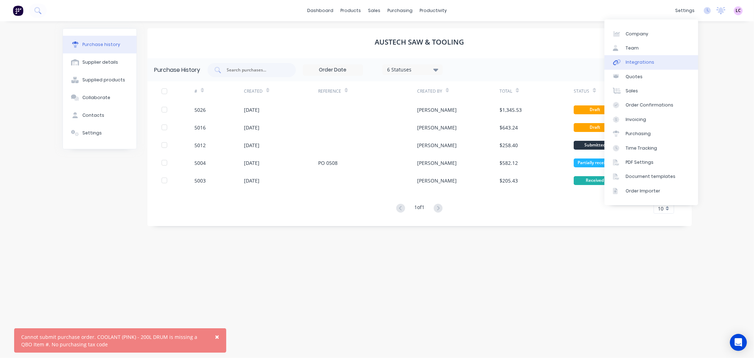
click at [651, 64] on link "Integrations" at bounding box center [651, 62] width 94 height 14
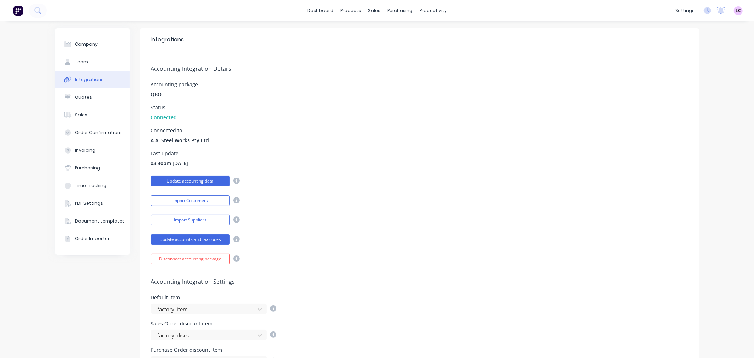
scroll to position [78, 0]
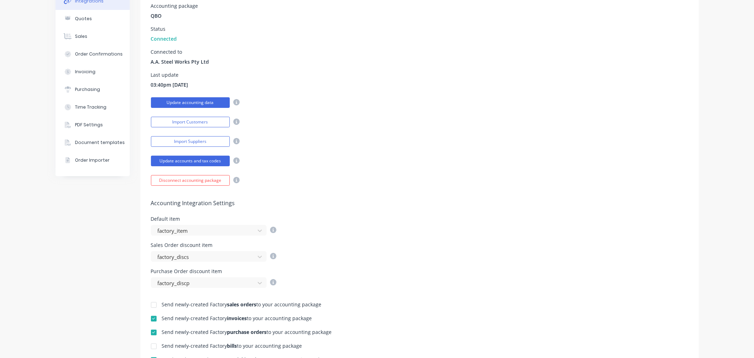
click at [181, 102] on button "Update accounting data" at bounding box center [190, 102] width 79 height 11
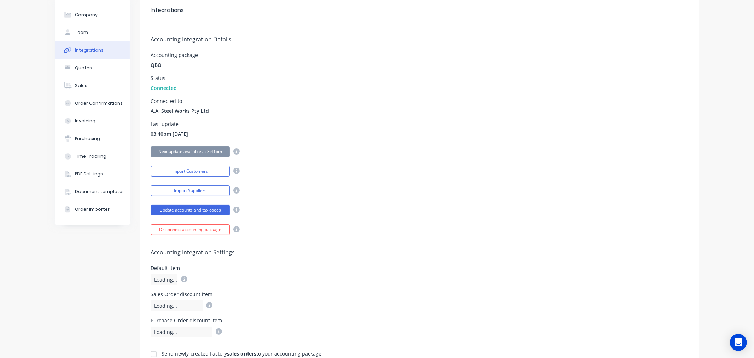
scroll to position [0, 0]
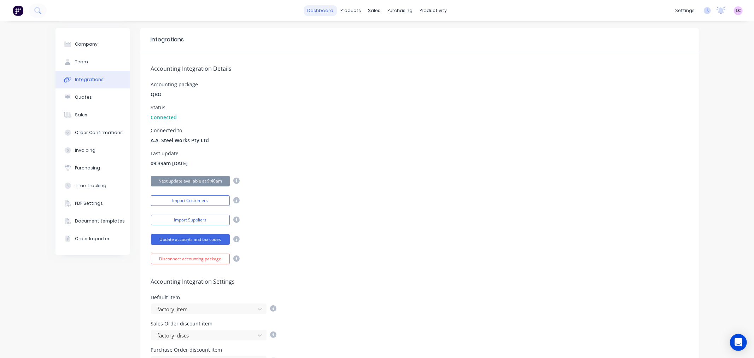
click at [318, 8] on link "dashboard" at bounding box center [320, 10] width 33 height 11
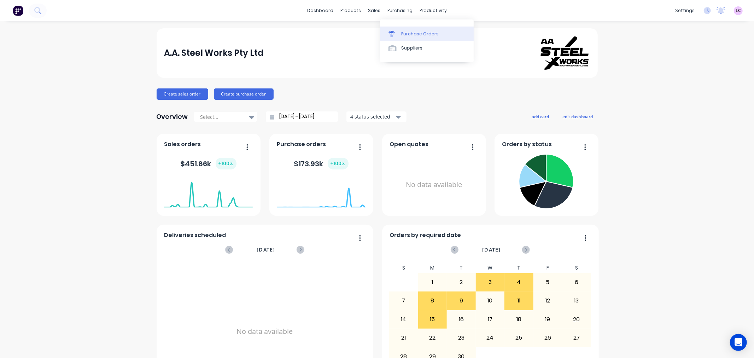
click at [402, 38] on link "Purchase Orders" at bounding box center [427, 34] width 94 height 14
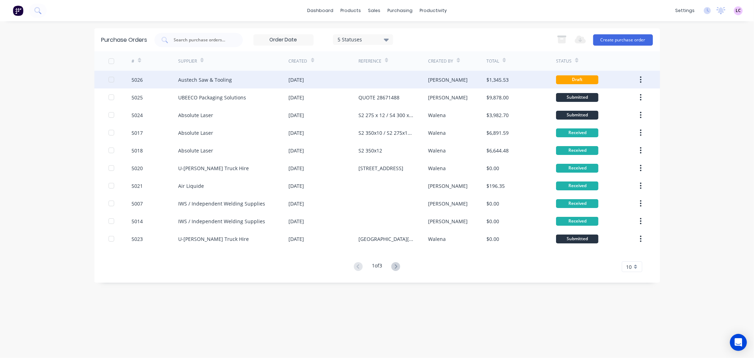
click at [212, 76] on div "Austech Saw & Tooling" at bounding box center [205, 79] width 54 height 7
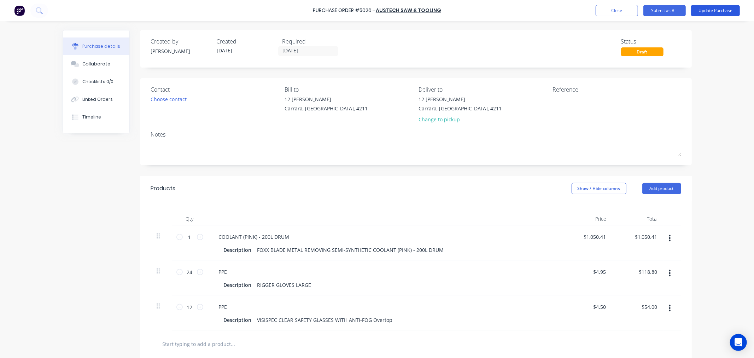
click at [722, 9] on button "Update Purchase" at bounding box center [715, 10] width 49 height 11
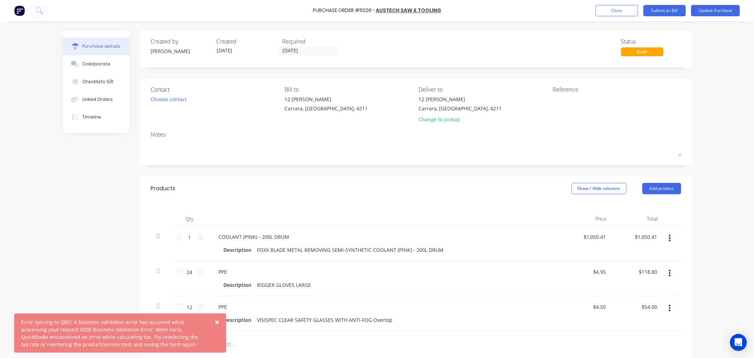
click at [216, 320] on span "×" at bounding box center [217, 322] width 4 height 10
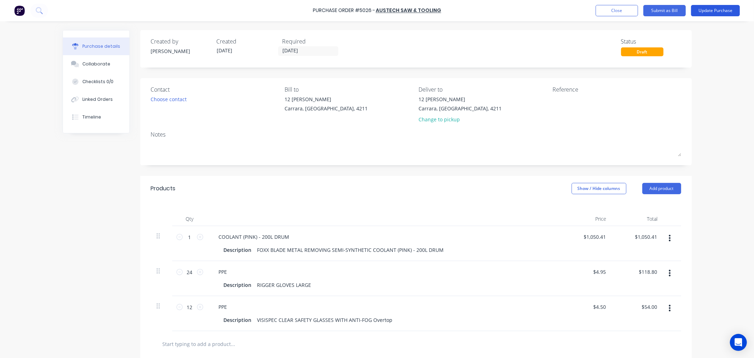
click at [714, 9] on button "Update Purchase" at bounding box center [715, 10] width 49 height 11
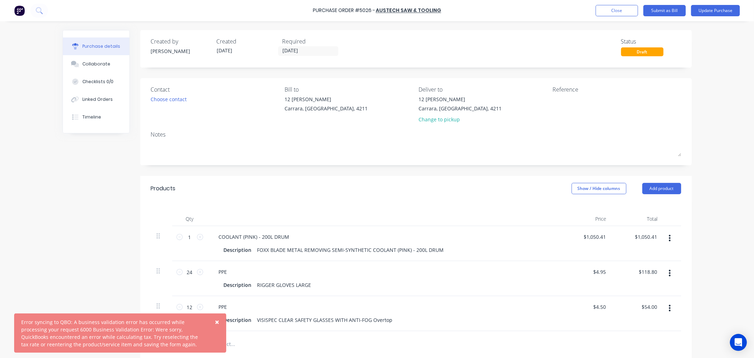
click at [92, 245] on div "Created by Leesa Created 02/09/25 Required 02/09/25 Status Draft Contact Choose…" at bounding box center [377, 251] width 629 height 443
click at [216, 320] on span "×" at bounding box center [217, 322] width 4 height 10
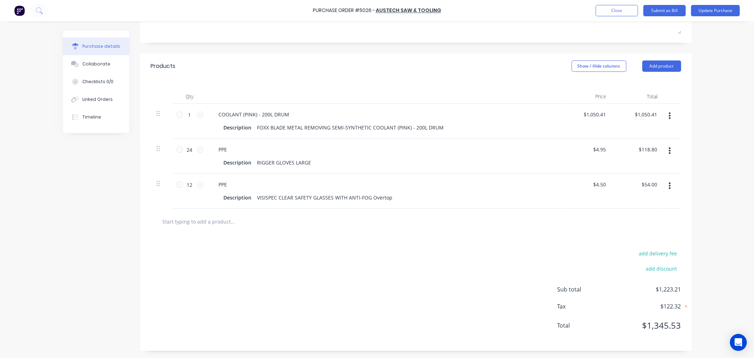
scroll to position [138, 0]
click at [300, 195] on div "VISISPEC CLEAR SAFETY GLASSES WITH ANTI-FOG Overtop" at bounding box center [324, 197] width 141 height 10
click at [69, 263] on div "Created by Leesa Created 02/09/25 Required 02/09/25 Status Draft Contact Choose…" at bounding box center [377, 129] width 629 height 443
click at [603, 8] on button "Close" at bounding box center [617, 10] width 42 height 11
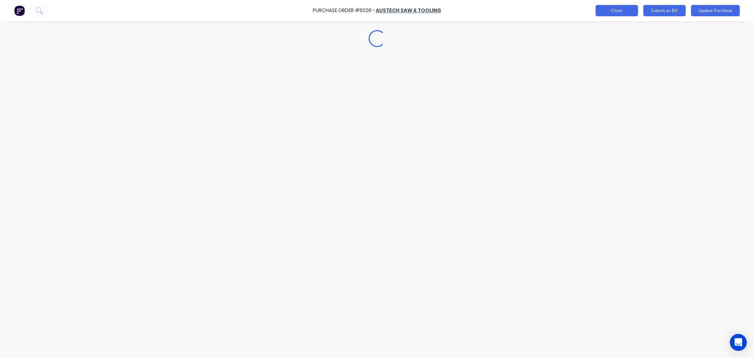
scroll to position [0, 0]
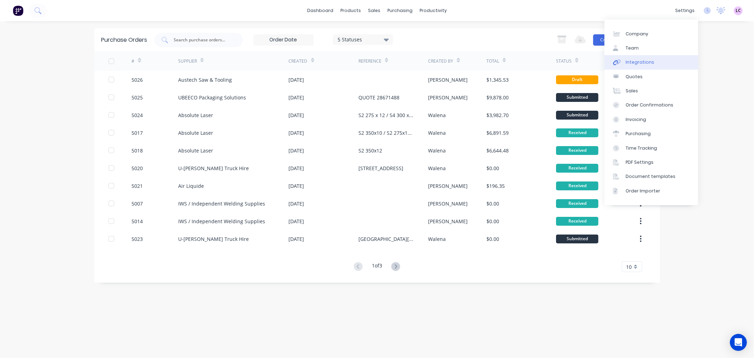
click at [653, 55] on link "Integrations" at bounding box center [651, 62] width 94 height 14
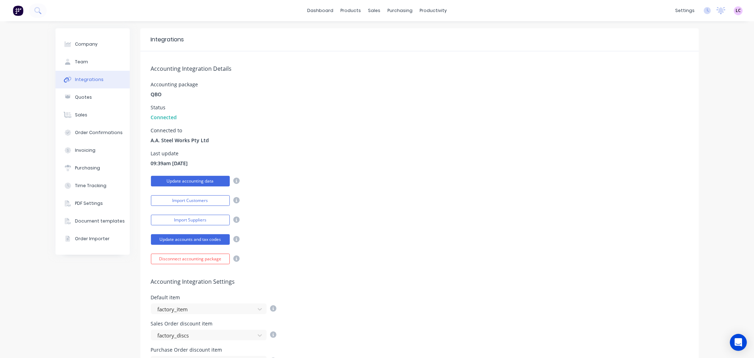
click at [194, 182] on button "Update accounting data" at bounding box center [190, 181] width 79 height 11
click at [355, 10] on div "products" at bounding box center [351, 10] width 28 height 11
click at [362, 32] on div "Product Catalogue" at bounding box center [379, 34] width 44 height 6
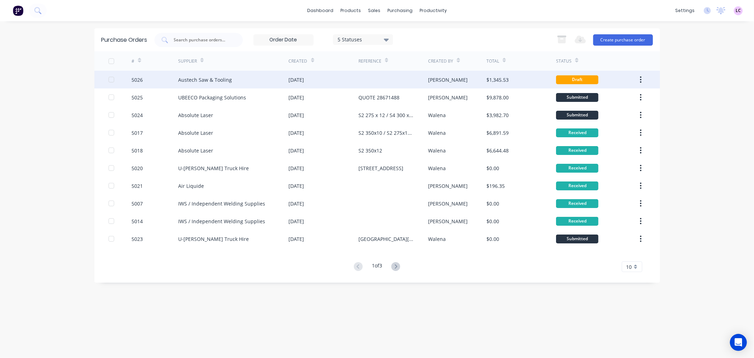
click at [207, 77] on div "Austech Saw & Tooling" at bounding box center [205, 79] width 54 height 7
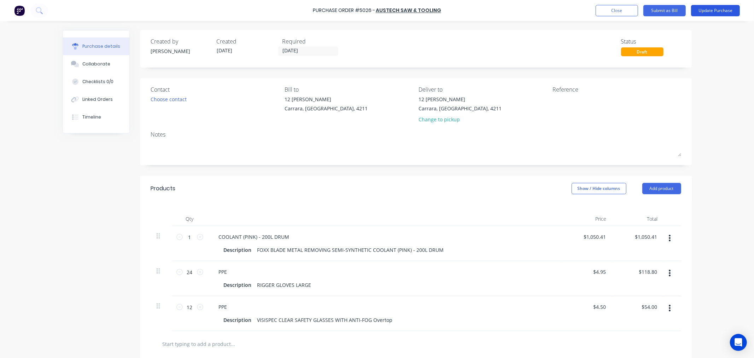
click at [725, 12] on button "Update Purchase" at bounding box center [715, 10] width 49 height 11
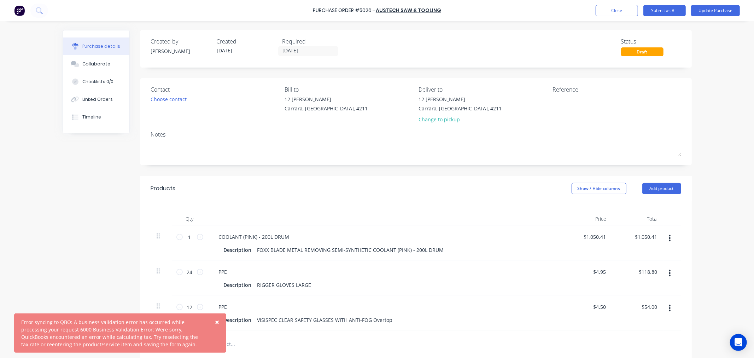
click at [217, 320] on span "×" at bounding box center [217, 322] width 4 height 10
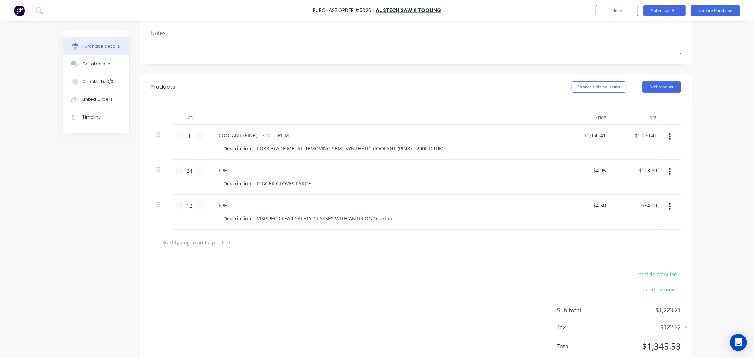
scroll to position [118, 0]
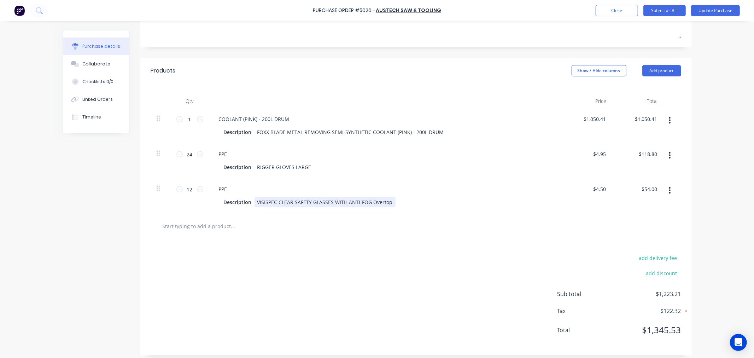
click at [289, 207] on div "VISISPEC CLEAR SAFETY GLASSES WITH ANTI-FOG Overtop" at bounding box center [324, 202] width 141 height 10
click at [669, 122] on icon "button" at bounding box center [670, 120] width 2 height 8
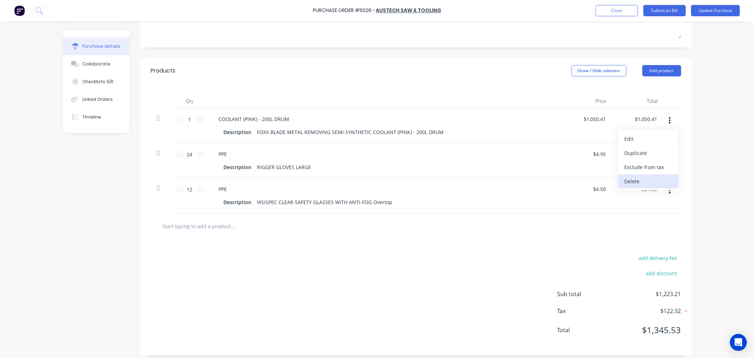
click at [643, 178] on button "Delete" at bounding box center [648, 181] width 60 height 14
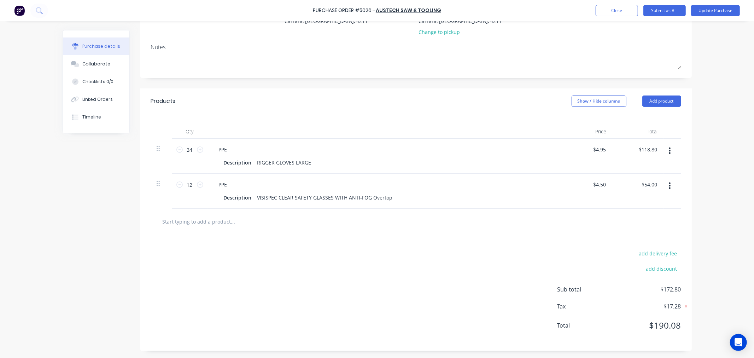
click at [217, 219] on input "text" at bounding box center [232, 221] width 141 height 14
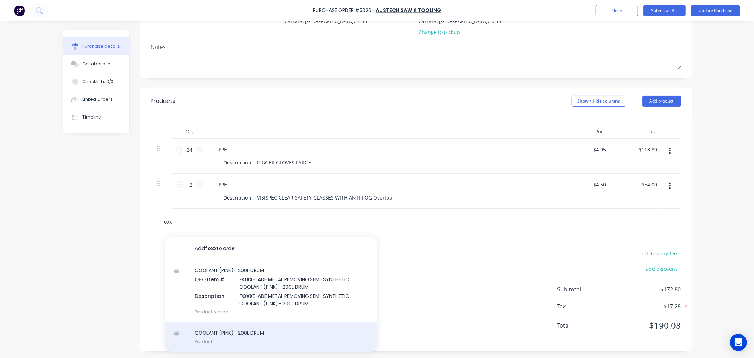
type input "foxx"
click at [282, 331] on div "COOLANT (PINK) - 200L DRUM Product" at bounding box center [271, 337] width 212 height 30
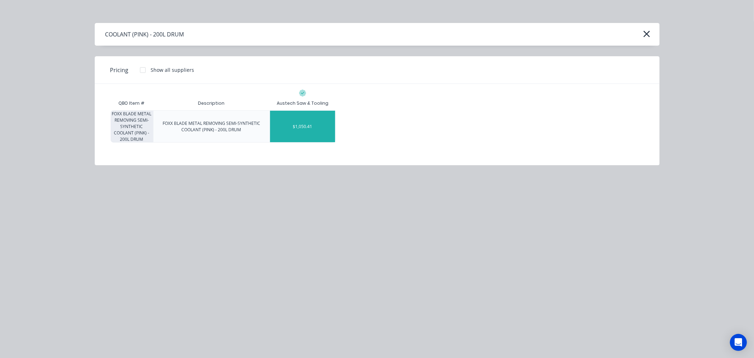
click at [297, 122] on div "$1,050.41" at bounding box center [302, 126] width 65 height 31
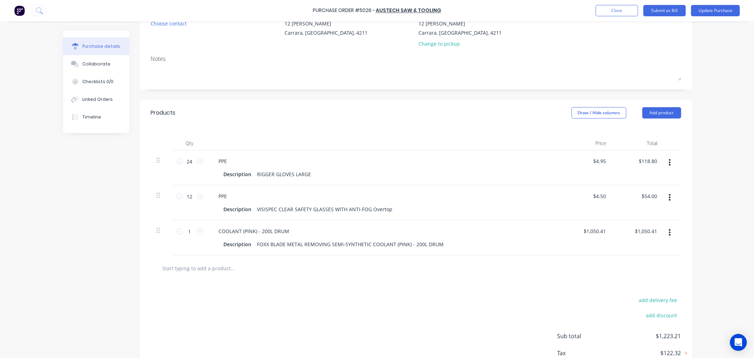
scroll to position [78, 0]
click at [709, 11] on button "Update Purchase" at bounding box center [715, 10] width 49 height 11
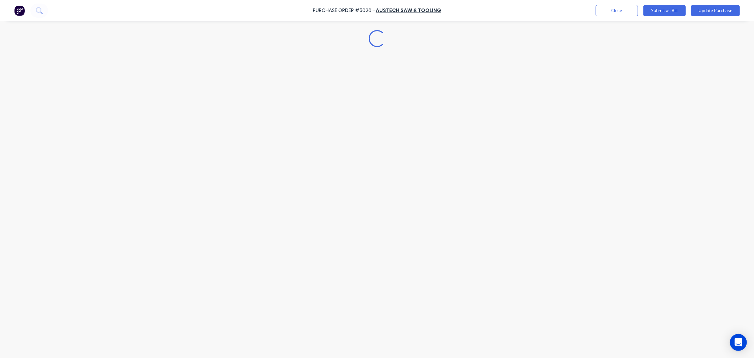
scroll to position [0, 0]
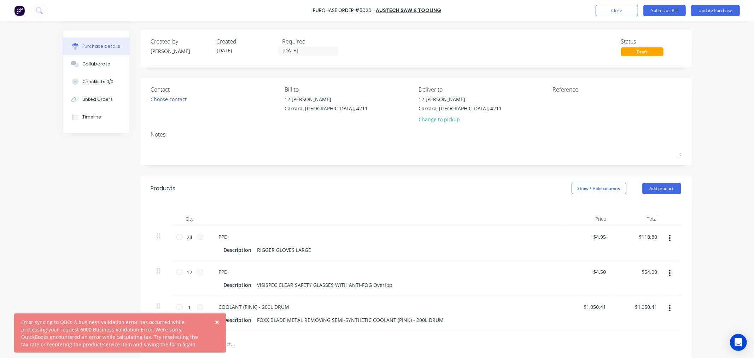
click at [213, 319] on button "×" at bounding box center [217, 321] width 18 height 17
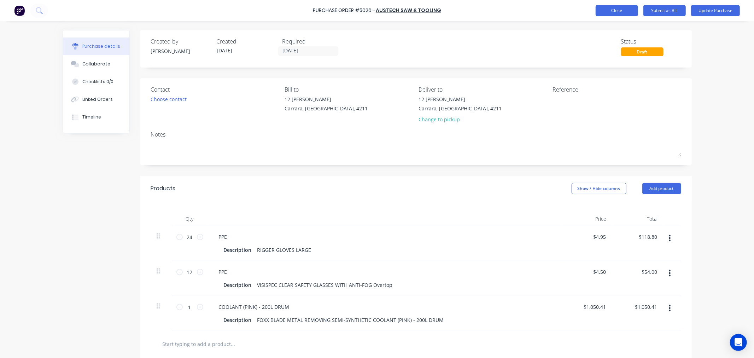
click at [617, 12] on button "Close" at bounding box center [617, 10] width 42 height 11
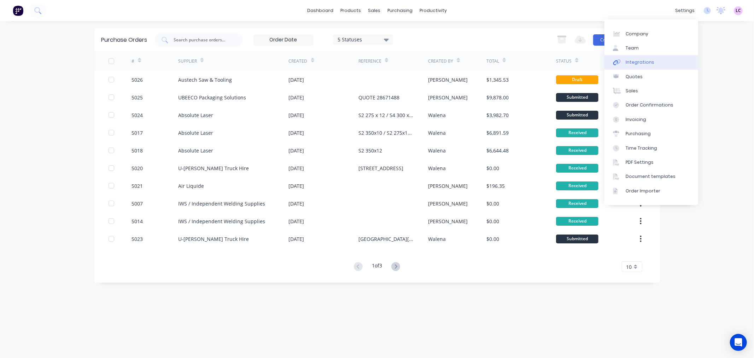
click at [644, 57] on link "Integrations" at bounding box center [651, 62] width 94 height 14
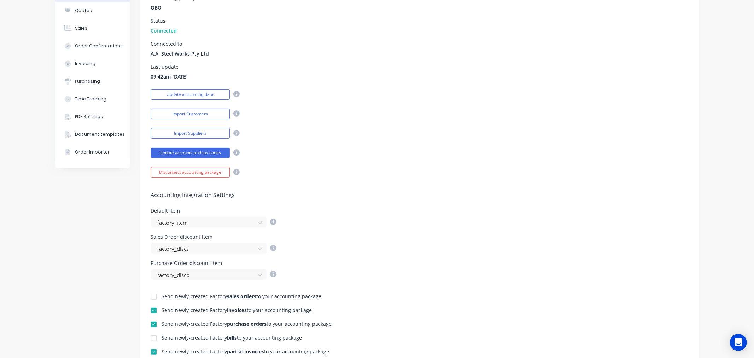
scroll to position [78, 0]
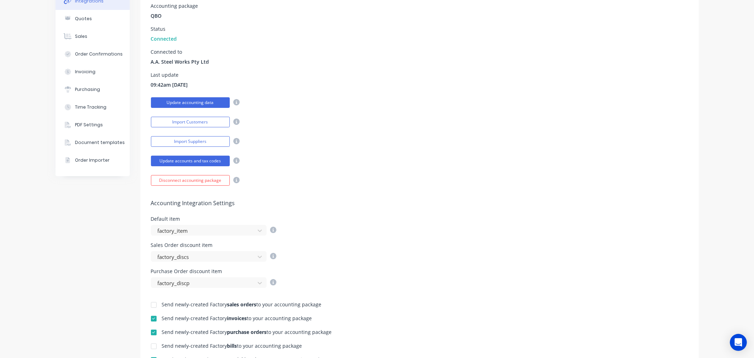
click at [203, 102] on button "Update accounting data" at bounding box center [190, 102] width 79 height 11
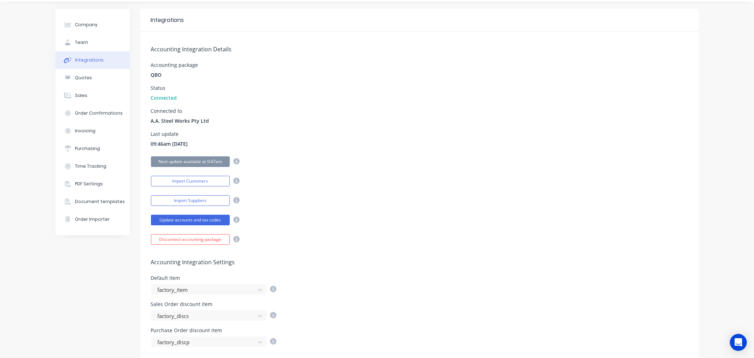
scroll to position [0, 0]
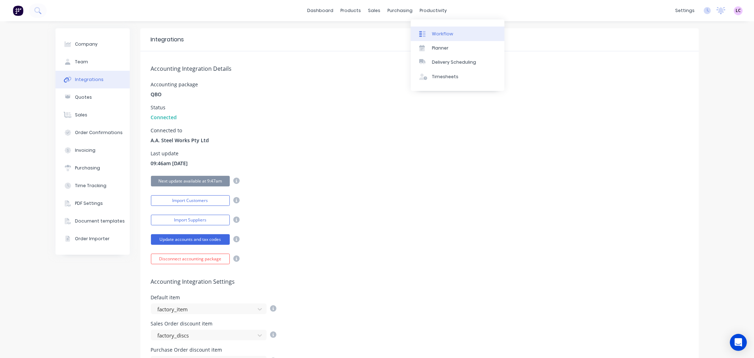
click at [439, 31] on div "Workflow" at bounding box center [442, 34] width 21 height 6
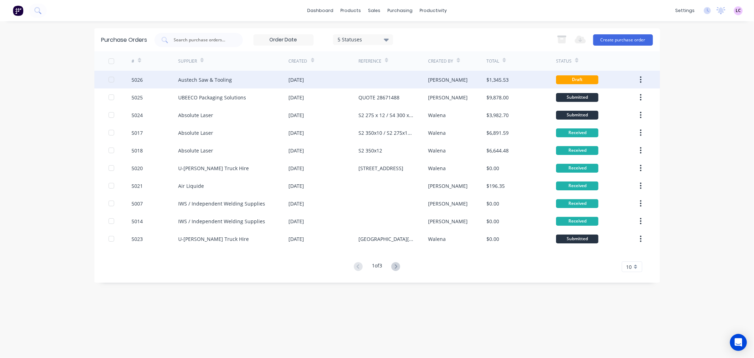
click at [288, 78] on div "Austech Saw & Tooling" at bounding box center [233, 80] width 111 height 18
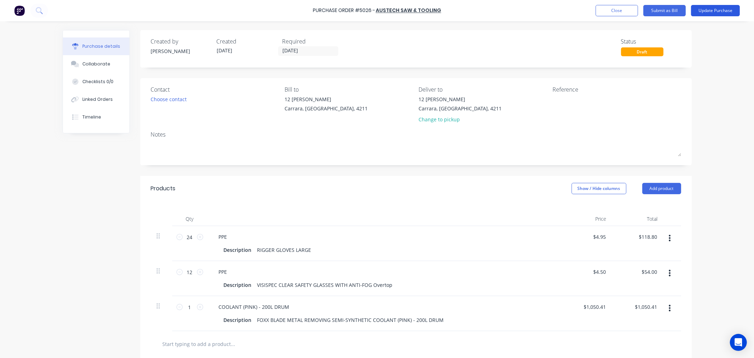
click at [716, 9] on button "Update Purchase" at bounding box center [715, 10] width 49 height 11
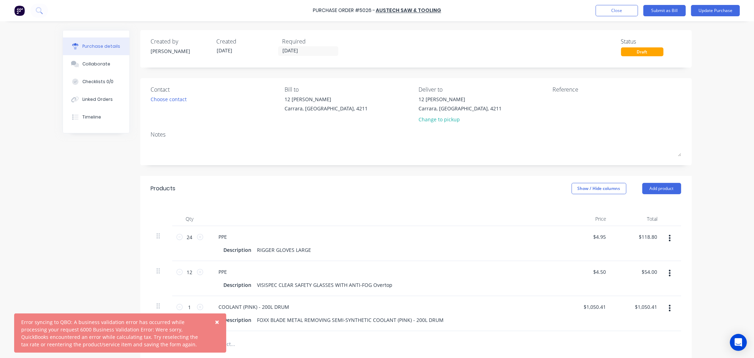
click at [217, 320] on span "×" at bounding box center [217, 322] width 4 height 10
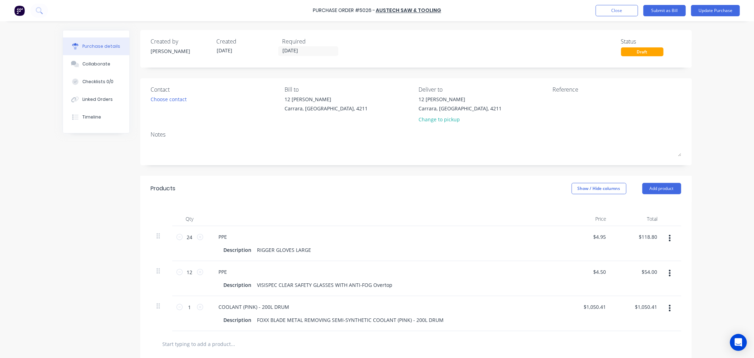
click at [669, 312] on icon "button" at bounding box center [670, 308] width 2 height 8
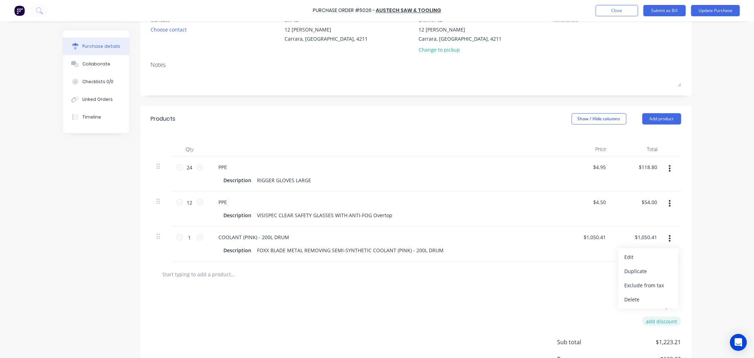
scroll to position [78, 0]
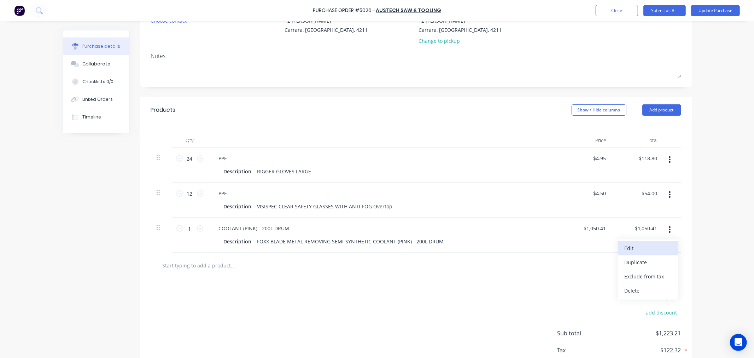
click at [628, 250] on button "Edit" at bounding box center [648, 248] width 60 height 14
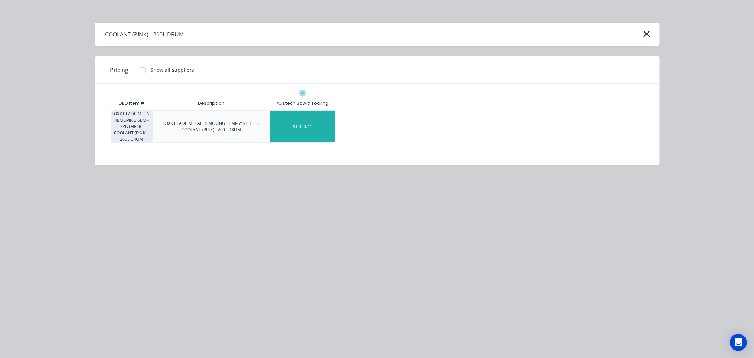
click at [131, 122] on div "FOXX BLADE METAL REMOVING SEMI-SYNTHETIC COOLANT (PINK) - 200L DRUM" at bounding box center [132, 126] width 42 height 32
drag, startPoint x: 142, startPoint y: 128, endPoint x: 149, endPoint y: 138, distance: 12.0
click at [149, 138] on div "FOXX BLADE METAL REMOVING SEMI-SYNTHETIC COOLANT (PINK) - 200L DRUM" at bounding box center [132, 126] width 42 height 32
drag, startPoint x: 631, startPoint y: 102, endPoint x: 650, endPoint y: 39, distance: 65.4
click at [631, 102] on div "QBO Item # Description Austech Saw & Tooling FOXX BLADE METAL REMOVING SEMI-SYN…" at bounding box center [377, 119] width 533 height 46
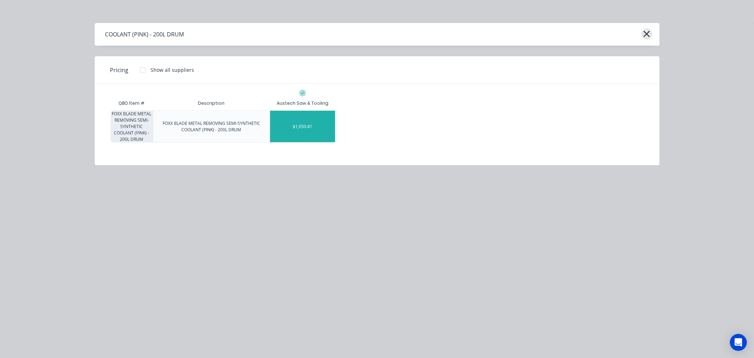
click at [645, 32] on icon "button" at bounding box center [647, 34] width 6 height 6
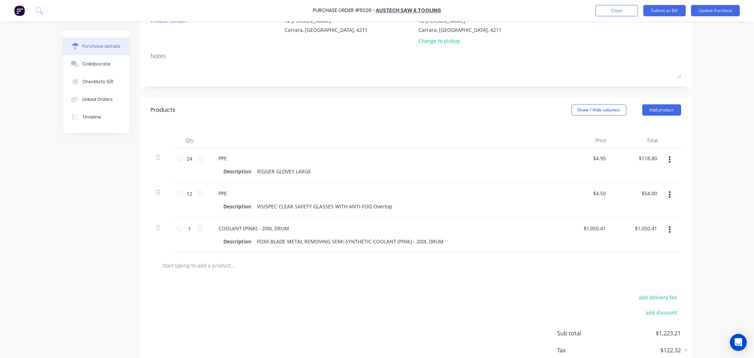
click at [669, 233] on icon "button" at bounding box center [670, 229] width 2 height 8
click at [628, 297] on button "Delete" at bounding box center [648, 290] width 60 height 14
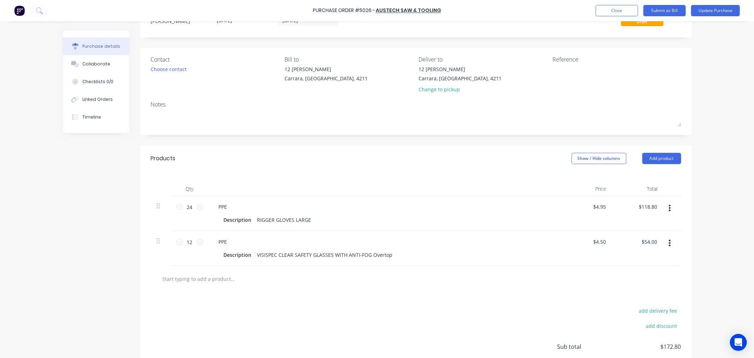
scroll to position [0, 0]
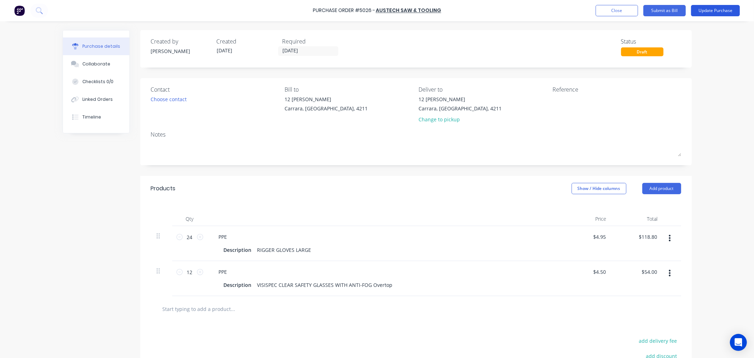
click at [708, 12] on button "Update Purchase" at bounding box center [715, 10] width 49 height 11
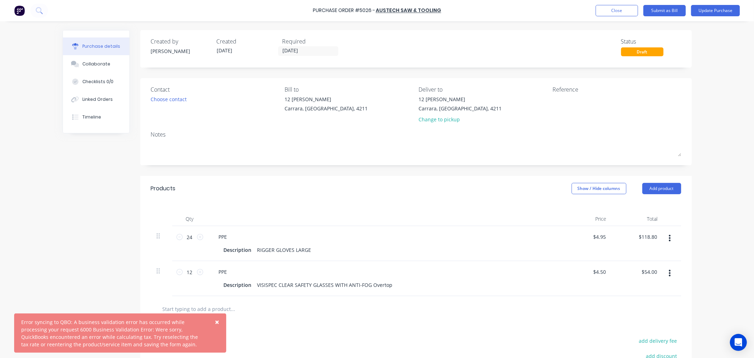
click at [665, 276] on button "button" at bounding box center [669, 272] width 17 height 13
click at [635, 330] on button "Delete" at bounding box center [648, 334] width 60 height 14
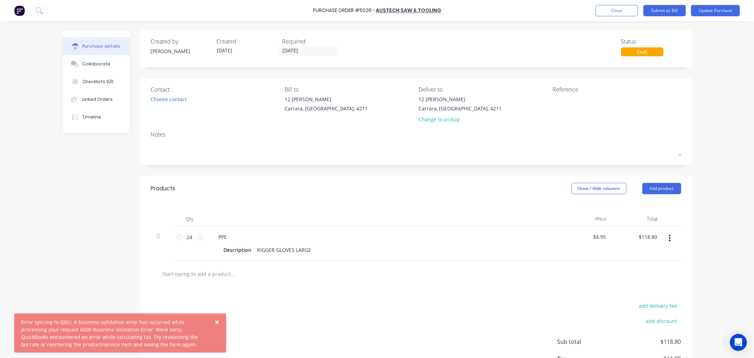
click at [215, 321] on span "×" at bounding box center [217, 322] width 4 height 10
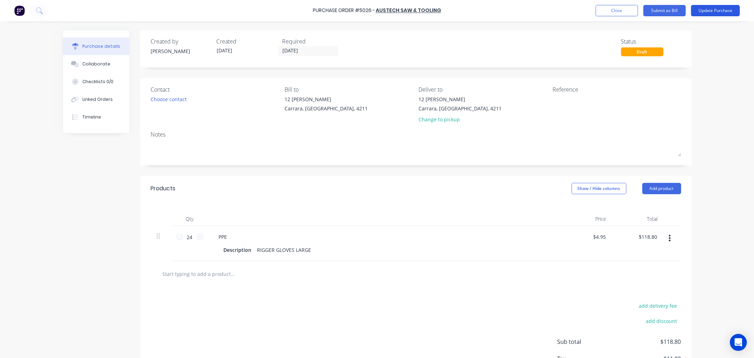
click at [727, 15] on button "Update Purchase" at bounding box center [715, 10] width 49 height 11
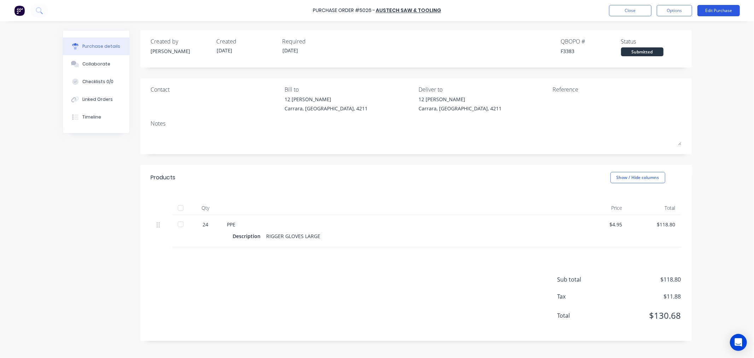
click at [729, 12] on button "Edit Purchase" at bounding box center [718, 10] width 42 height 11
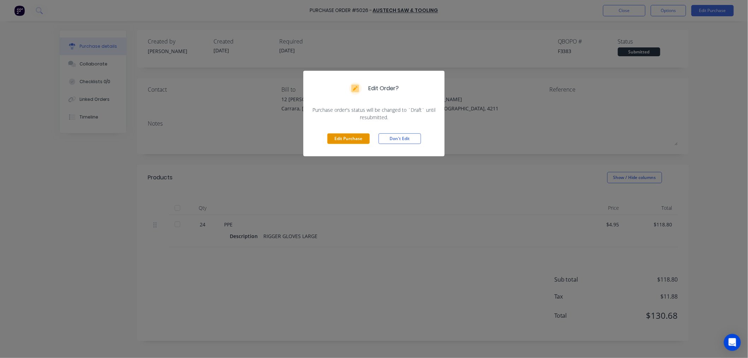
click at [355, 140] on button "Edit Purchase" at bounding box center [348, 138] width 42 height 11
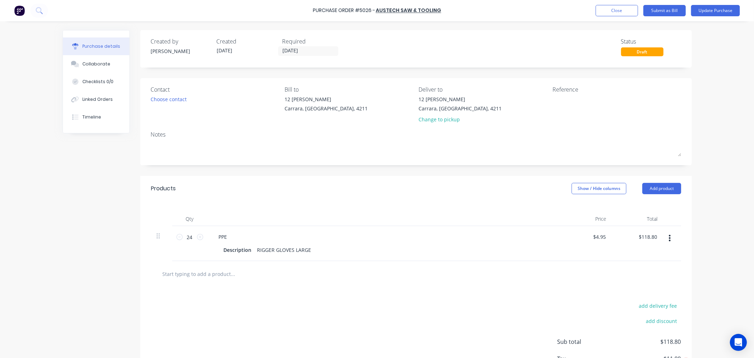
click at [228, 271] on input "text" at bounding box center [232, 273] width 141 height 14
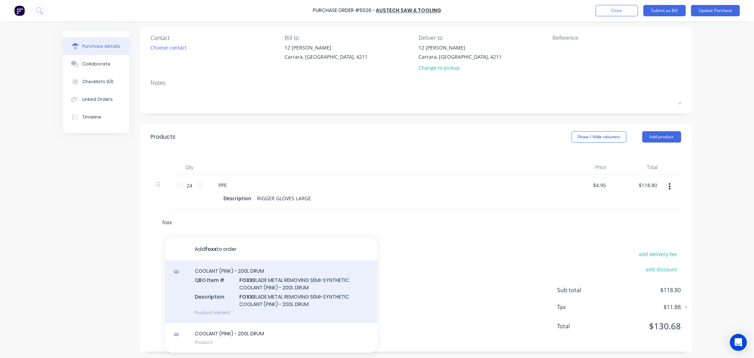
scroll to position [53, 0]
type input "foxx"
click at [277, 281] on div "COOLANT (PINK) - 200L DRUM QBO Item # FOXX BLADE METAL REMOVING SEMI-SYNTHETIC …" at bounding box center [271, 290] width 212 height 63
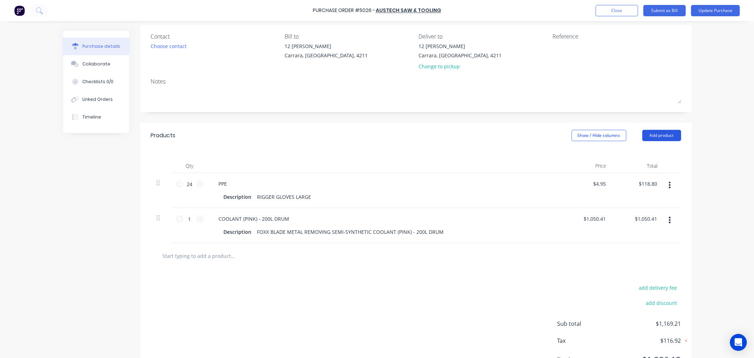
click at [662, 139] on button "Add product" at bounding box center [661, 135] width 39 height 11
click at [423, 311] on div "add delivery fee add discount Sub total $1,169.21 Tax $116.92 Total $1,286.13" at bounding box center [415, 327] width 551 height 116
click at [715, 12] on button "Update Purchase" at bounding box center [715, 10] width 49 height 11
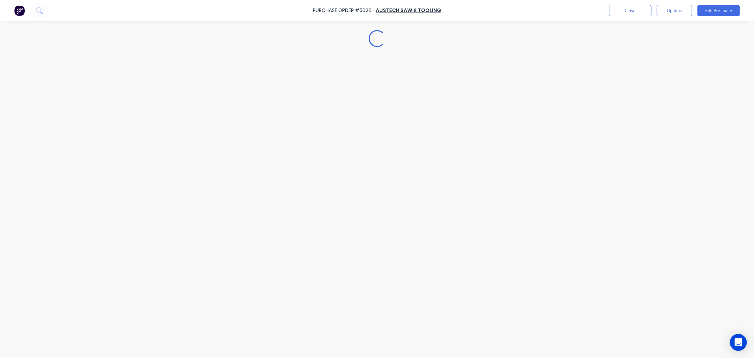
scroll to position [0, 0]
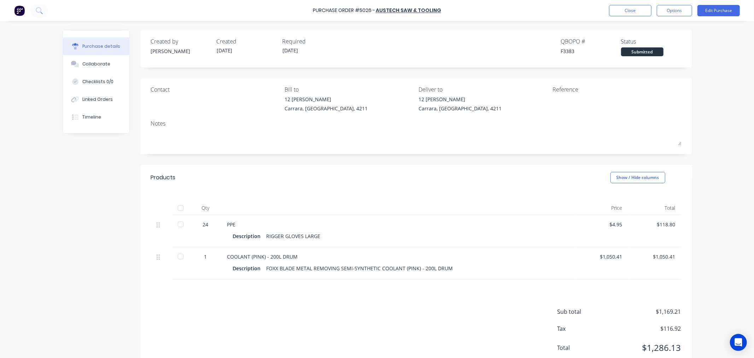
click at [270, 304] on div "Sub total $1,169.21 Tax $116.92 Total $1,286.13" at bounding box center [415, 326] width 551 height 94
click at [626, 4] on div "Purchase Order #5026 - Austech Saw & Tooling Close Options Edit Purchase" at bounding box center [377, 10] width 754 height 21
click at [627, 8] on button "Close" at bounding box center [630, 10] width 42 height 11
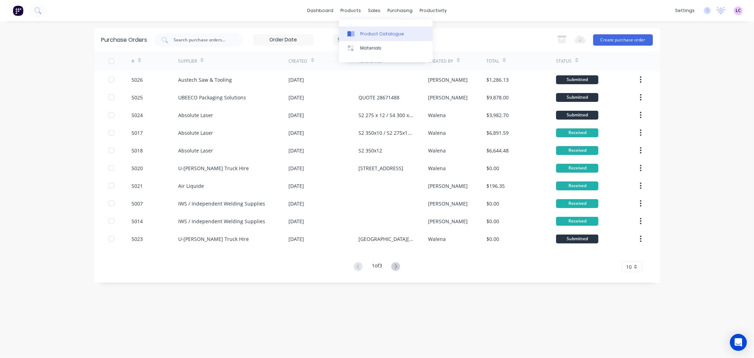
click at [373, 36] on div "Product Catalogue" at bounding box center [382, 34] width 44 height 6
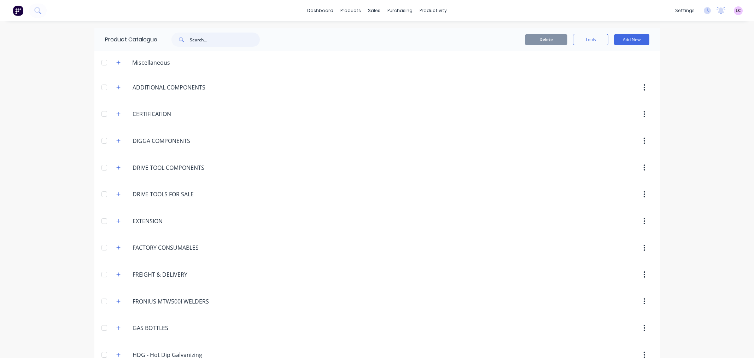
click at [221, 36] on input "text" at bounding box center [225, 40] width 70 height 14
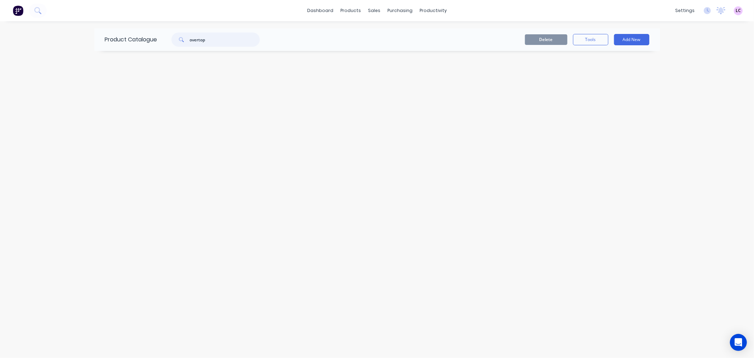
drag, startPoint x: 212, startPoint y: 40, endPoint x: 170, endPoint y: 42, distance: 42.5
click at [170, 42] on div "overtop" at bounding box center [211, 40] width 95 height 14
type input "ppe"
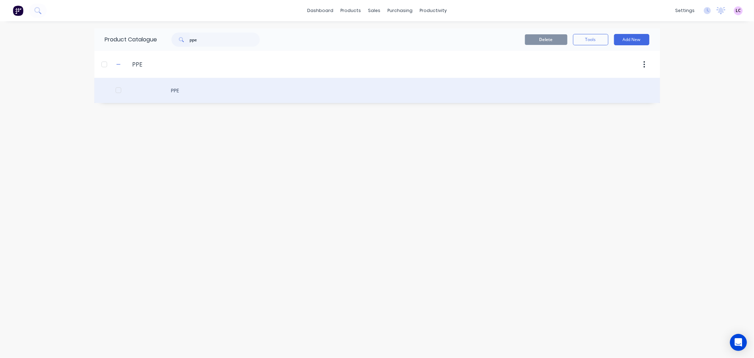
click at [165, 88] on div "PPE" at bounding box center [377, 90] width 566 height 25
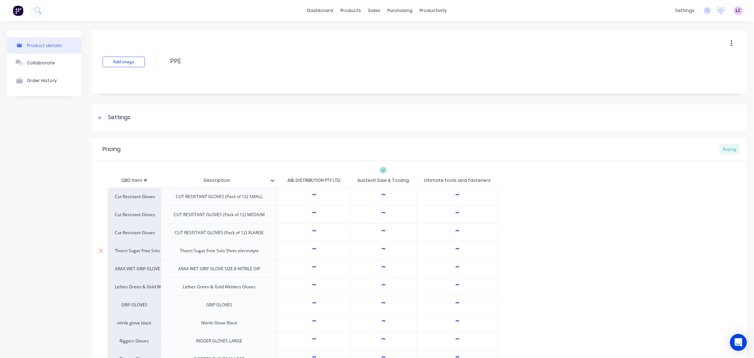
type textarea "x"
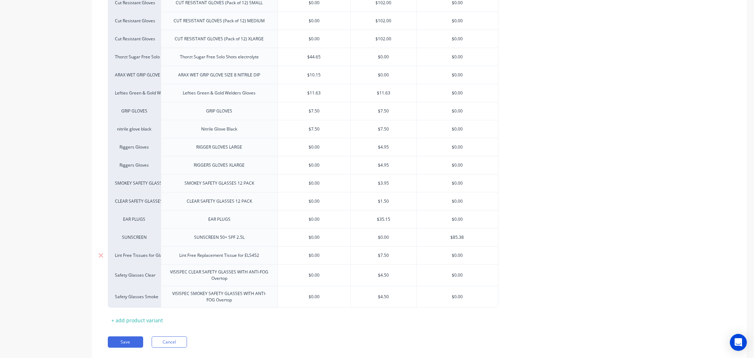
scroll to position [227, 0]
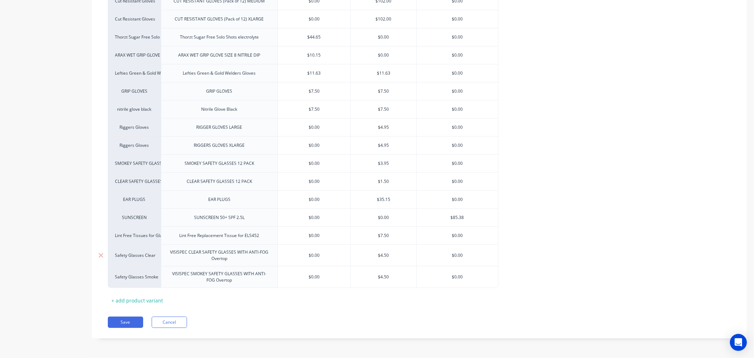
click at [146, 248] on div "Safety Glasses Clear" at bounding box center [134, 255] width 53 height 22
click at [140, 252] on div "Safety Glasses Clear" at bounding box center [134, 255] width 39 height 6
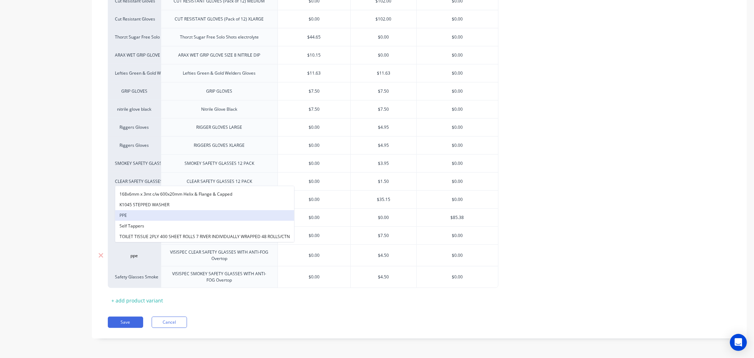
type input "ppe"
click at [138, 213] on button "PPE" at bounding box center [204, 215] width 179 height 11
type textarea "x"
click at [136, 277] on div "Safety Glasses Smoke" at bounding box center [134, 277] width 53 height 22
click at [135, 274] on div "Safety Glasses Smoke" at bounding box center [134, 277] width 39 height 6
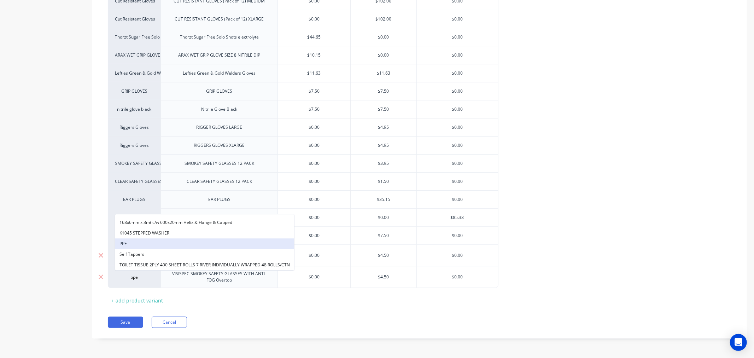
type input "ppe"
click at [151, 245] on button "PPE" at bounding box center [204, 243] width 179 height 11
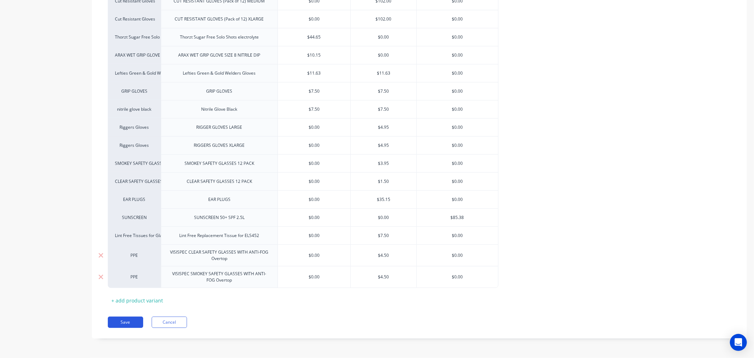
click at [132, 318] on button "Save" at bounding box center [125, 321] width 35 height 11
type textarea "x"
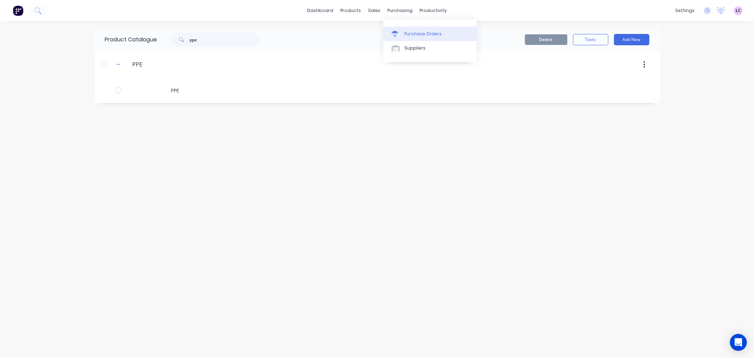
click at [409, 35] on div "Purchase Orders" at bounding box center [422, 34] width 37 height 6
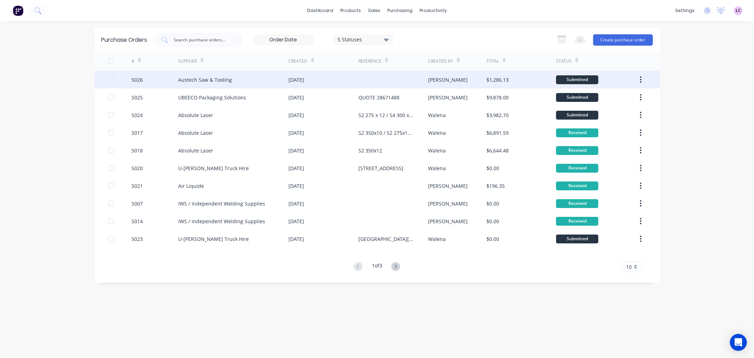
click at [204, 77] on div "Austech Saw & Tooling" at bounding box center [205, 79] width 54 height 7
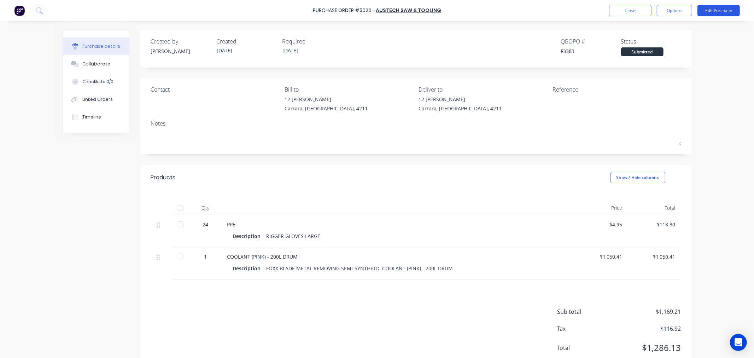
click at [730, 10] on button "Edit Purchase" at bounding box center [718, 10] width 42 height 11
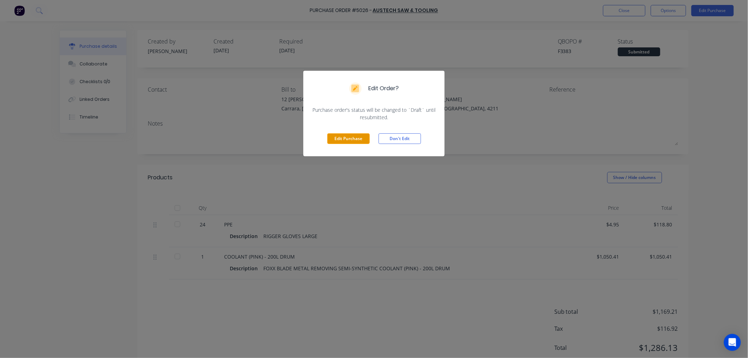
click at [339, 138] on button "Edit Purchase" at bounding box center [348, 138] width 42 height 11
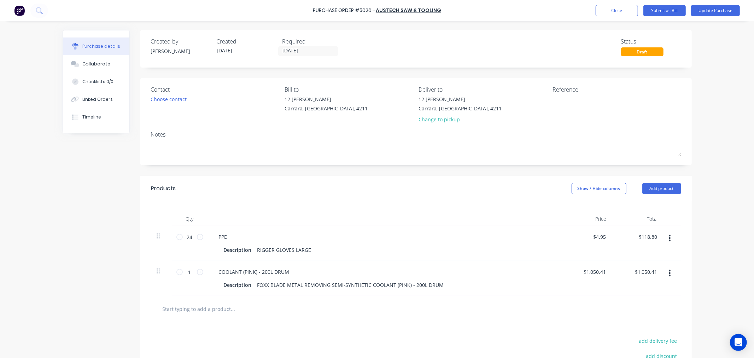
click at [274, 315] on input "text" at bounding box center [232, 308] width 141 height 14
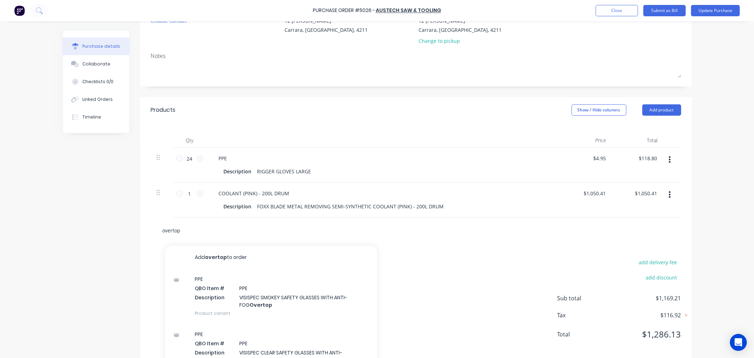
scroll to position [105, 0]
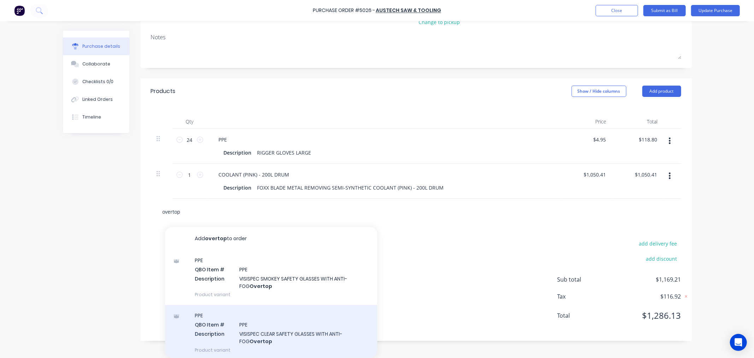
type input "overtop"
click at [315, 326] on div "PPE QBO Item # PPE Description VISISPEC CLEAR SAFETY GLASSES WITH ANTI-FOG Over…" at bounding box center [271, 332] width 212 height 55
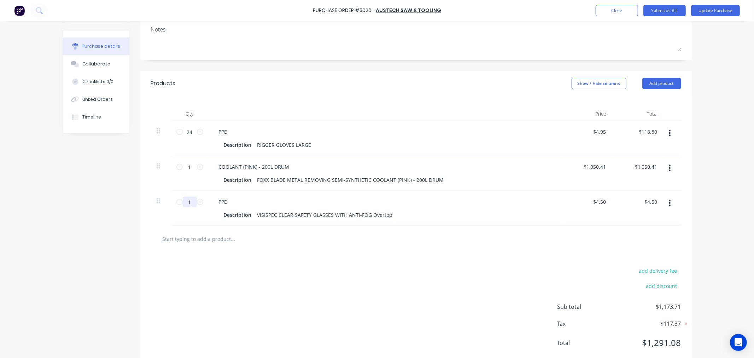
click at [189, 207] on input "1" at bounding box center [190, 202] width 14 height 11
type input "12"
type input "$54.00"
type input "12"
click at [698, 230] on div "Purchase Order #5026 - Austech Saw & Tooling Add product Close Submit as Bill U…" at bounding box center [377, 179] width 754 height 358
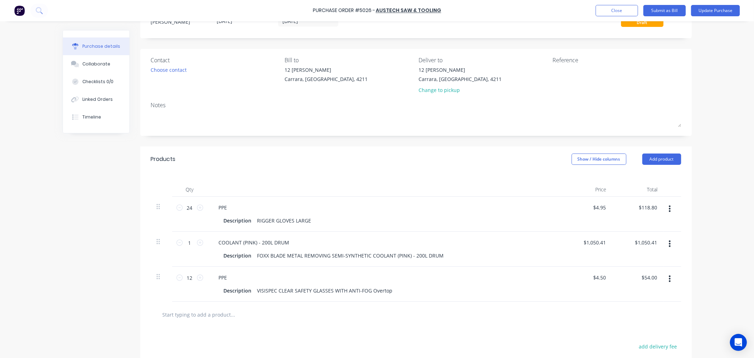
scroll to position [27, 0]
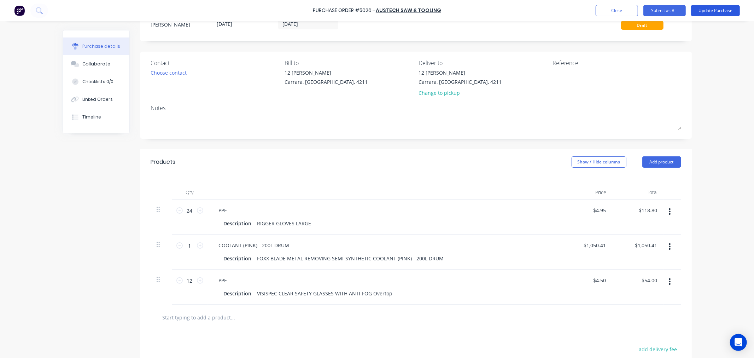
click at [704, 8] on button "Update Purchase" at bounding box center [715, 10] width 49 height 11
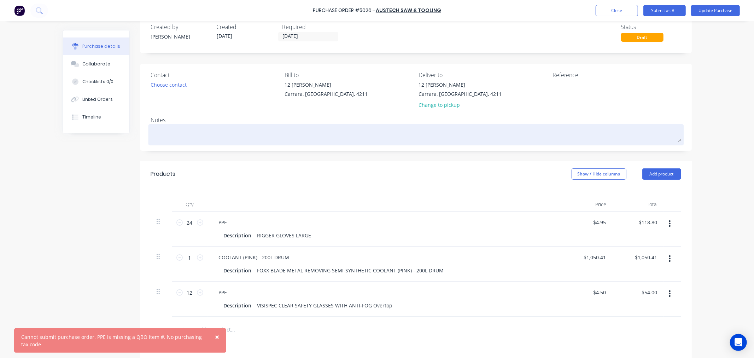
scroll to position [39, 0]
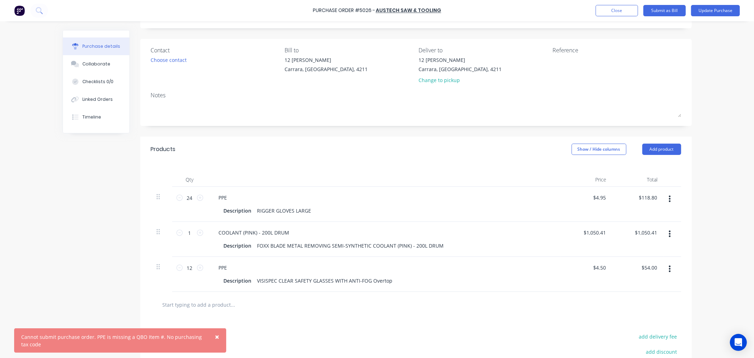
click at [610, 4] on div "Purchase Order #5026 - Austech Saw & Tooling Add product Close Submit as Bill U…" at bounding box center [377, 10] width 754 height 21
click at [613, 6] on button "Close" at bounding box center [617, 10] width 42 height 11
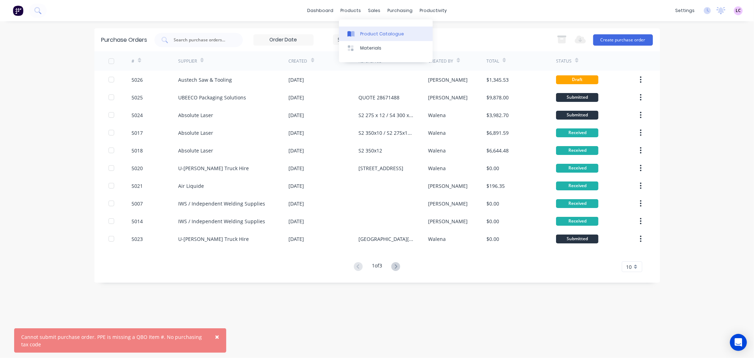
click at [375, 35] on div "Product Catalogue" at bounding box center [382, 34] width 44 height 6
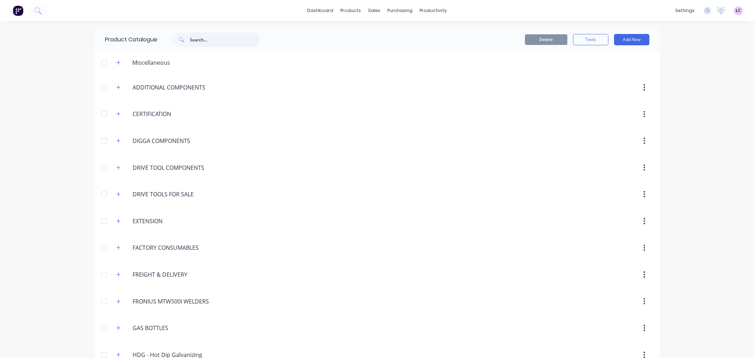
click at [201, 40] on input "text" at bounding box center [225, 40] width 70 height 14
type input "ppe"
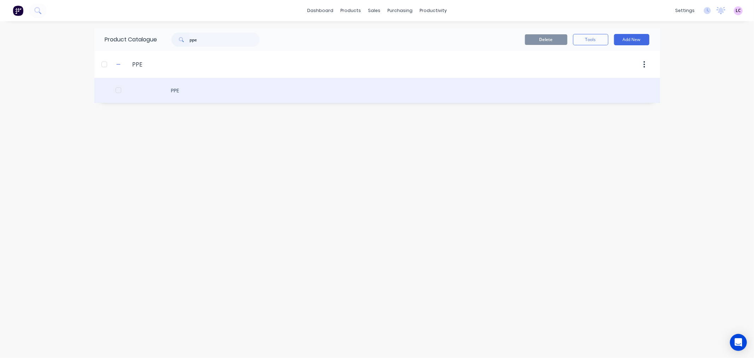
click at [183, 86] on div "PPE" at bounding box center [377, 90] width 566 height 25
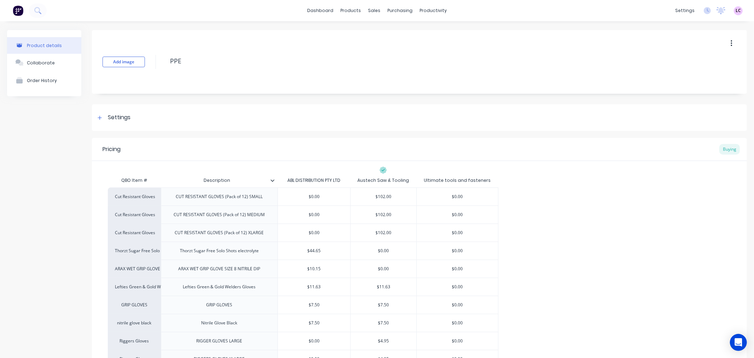
type textarea "x"
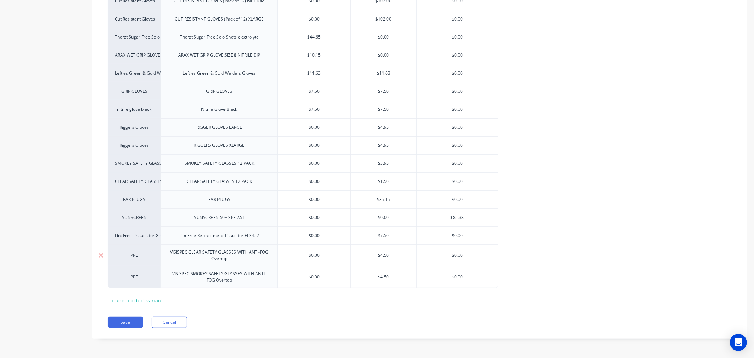
click at [135, 249] on div "PPE" at bounding box center [134, 255] width 53 height 22
click at [139, 252] on div "PPE" at bounding box center [134, 255] width 39 height 6
type input "factory"
click at [147, 211] on button "Factory Consumables" at bounding box center [157, 212] width 84 height 11
type textarea "x"
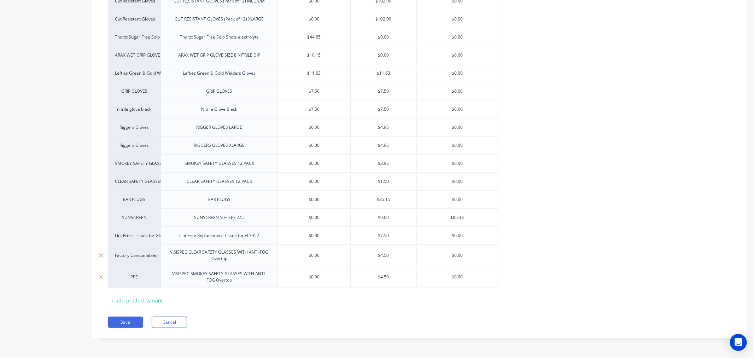
click at [139, 276] on div "PPE" at bounding box center [134, 277] width 39 height 6
type input "factory"
click at [165, 239] on button "Factory Consumables" at bounding box center [157, 240] width 84 height 11
click at [127, 321] on button "Save" at bounding box center [125, 321] width 35 height 11
type textarea "x"
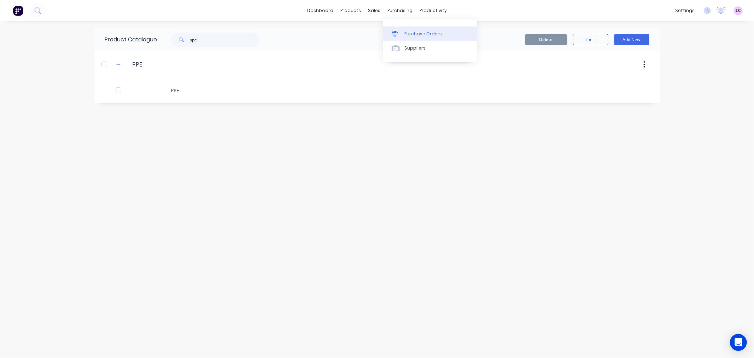
click at [405, 34] on div "Purchase Orders" at bounding box center [422, 34] width 37 height 6
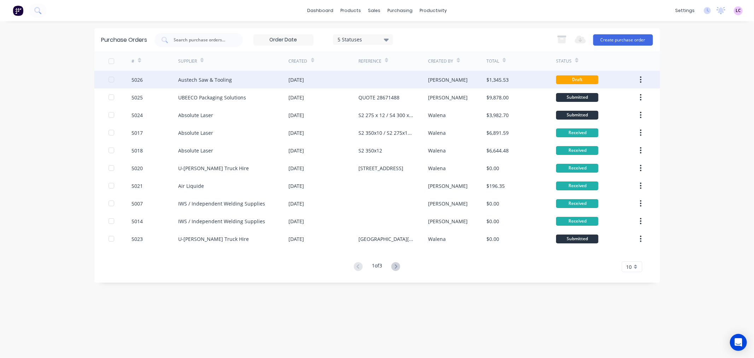
click at [249, 75] on div "Austech Saw & Tooling" at bounding box center [233, 80] width 111 height 18
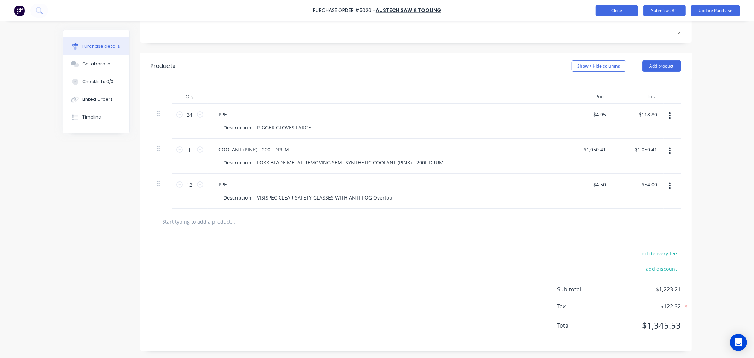
scroll to position [98, 0]
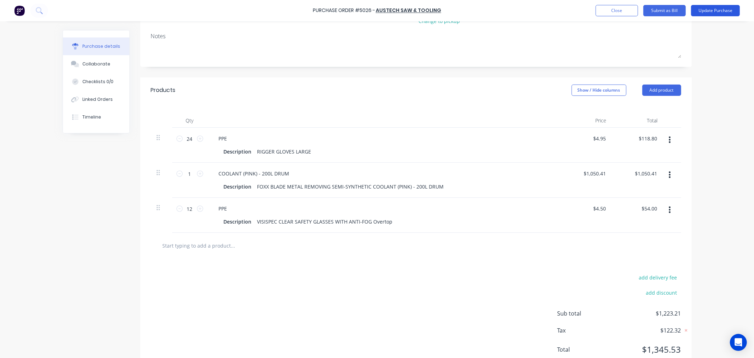
click at [713, 9] on button "Update Purchase" at bounding box center [715, 10] width 49 height 11
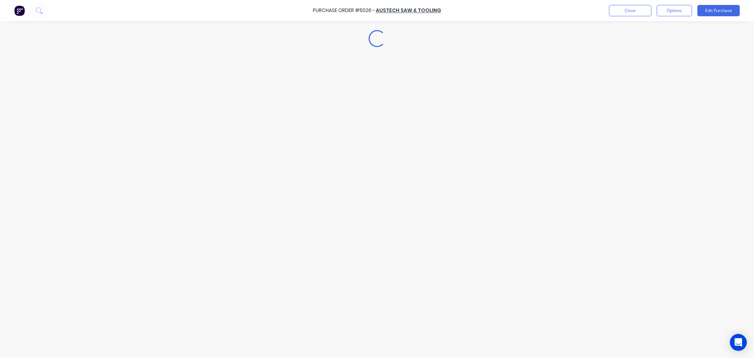
scroll to position [0, 0]
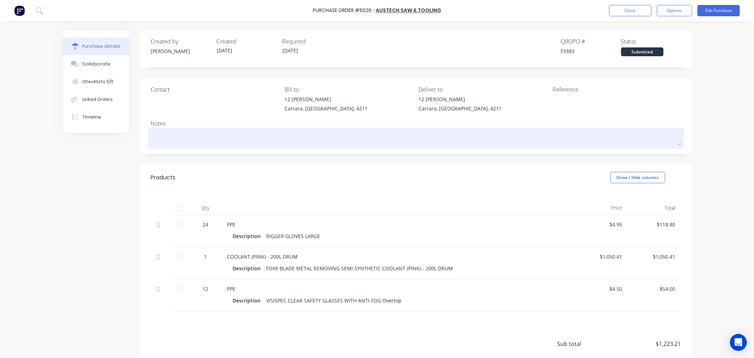
click at [189, 133] on textarea at bounding box center [416, 137] width 530 height 16
type textarea "x"
type textarea "P"
type textarea "x"
type textarea "PO"
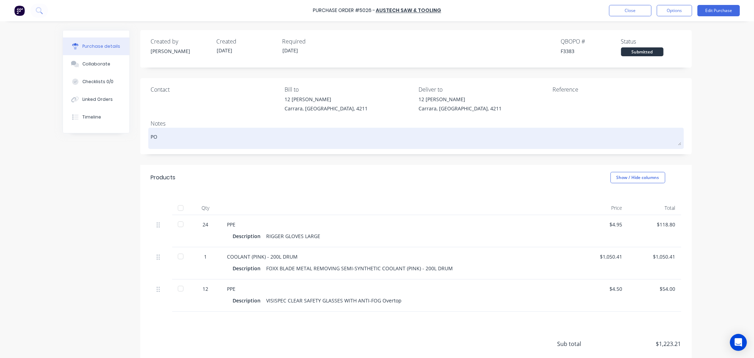
type textarea "x"
type textarea "PO"
type textarea "x"
type textarea "PO 5"
type textarea "x"
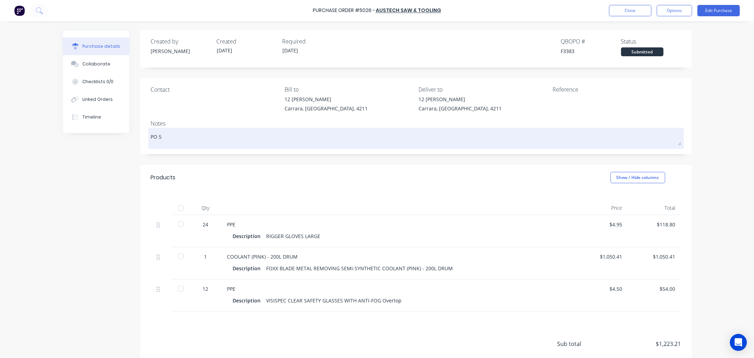
type textarea "PO 50"
type textarea "x"
type textarea "PO 502"
type textarea "x"
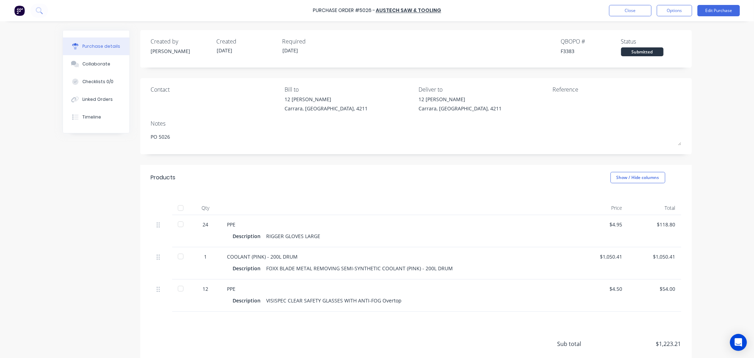
type textarea "PO 5026"
type textarea "x"
type textarea "PO 5026"
click at [701, 78] on div "Purchase Order #5026 - Austech Saw & Tooling Close Options Edit Purchase Purcha…" at bounding box center [377, 179] width 754 height 358
click at [637, 11] on button "Close" at bounding box center [630, 10] width 42 height 11
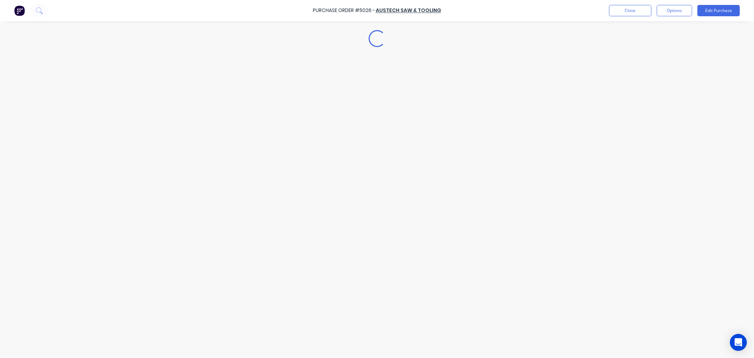
type textarea "x"
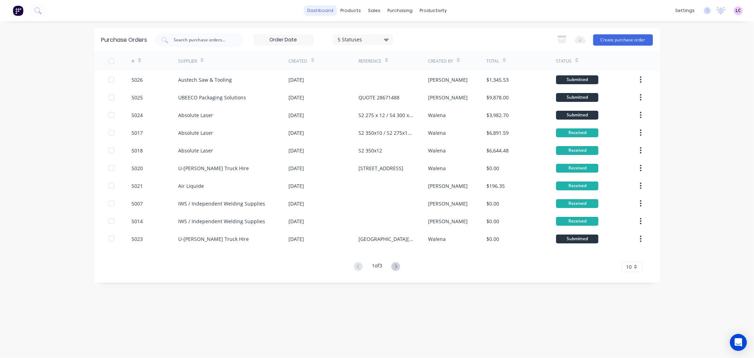
click at [330, 8] on link "dashboard" at bounding box center [320, 10] width 33 height 11
